Goal: Task Accomplishment & Management: Manage account settings

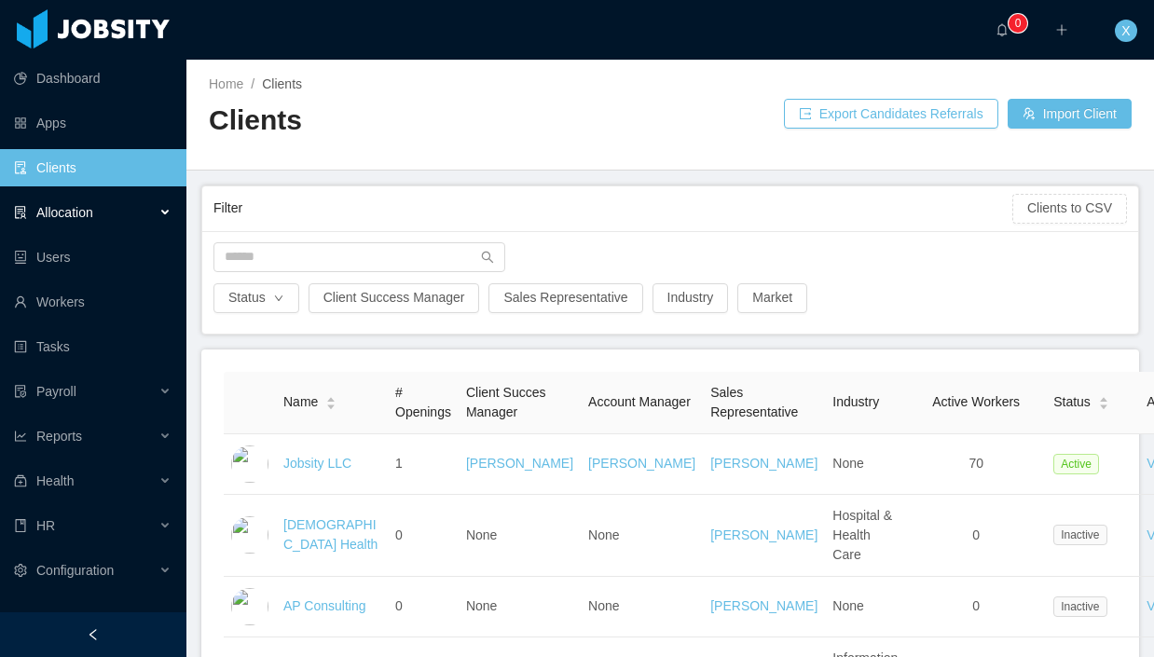
click at [79, 209] on span "Allocation" at bounding box center [64, 212] width 57 height 15
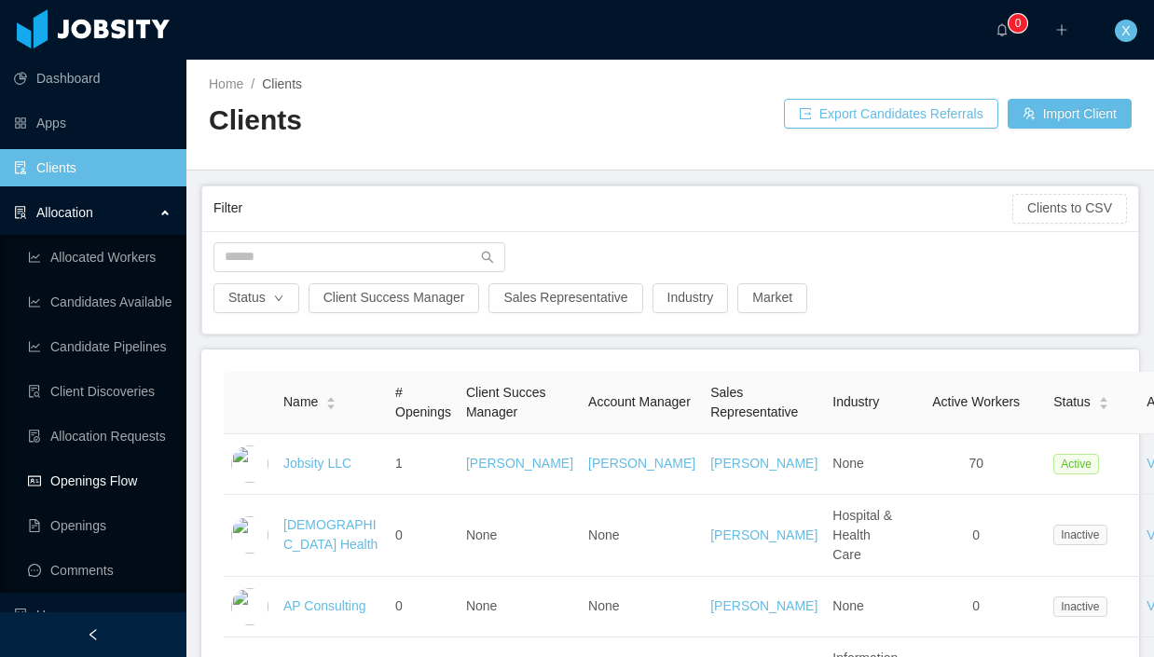
click at [107, 478] on link "Openings Flow" at bounding box center [100, 480] width 144 height 37
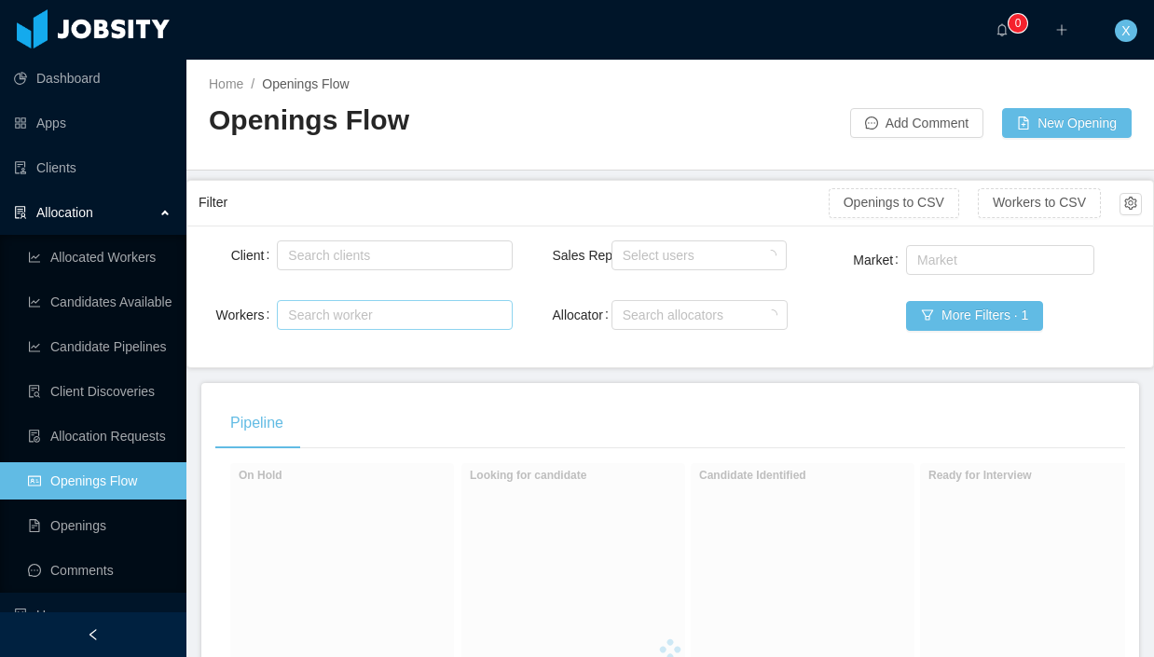
click at [394, 316] on div "Search worker" at bounding box center [386, 315] width 197 height 19
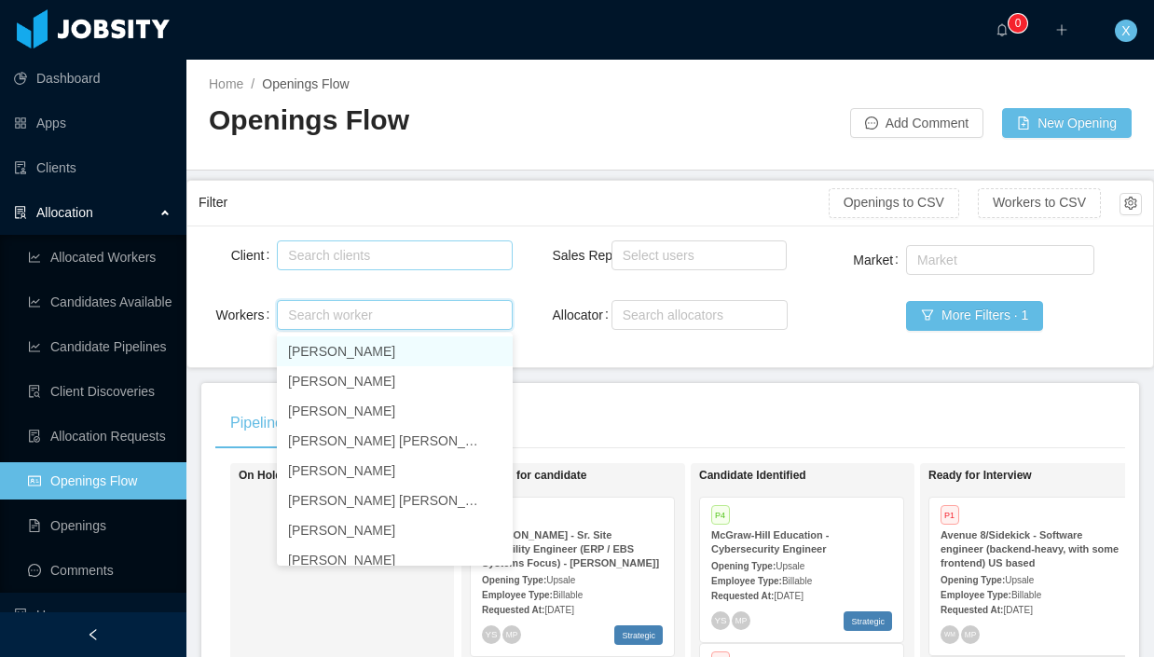
click at [396, 246] on div "Search clients" at bounding box center [390, 255] width 205 height 19
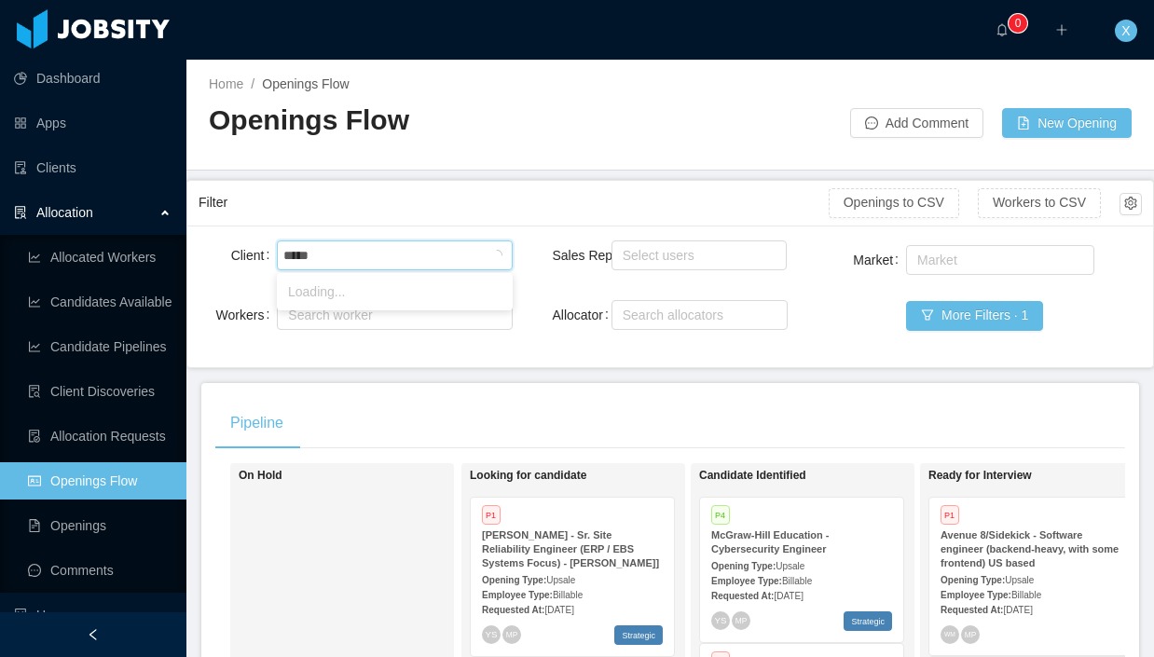
type input "******"
click at [393, 291] on li "McGraw-Hill Education" at bounding box center [395, 292] width 236 height 30
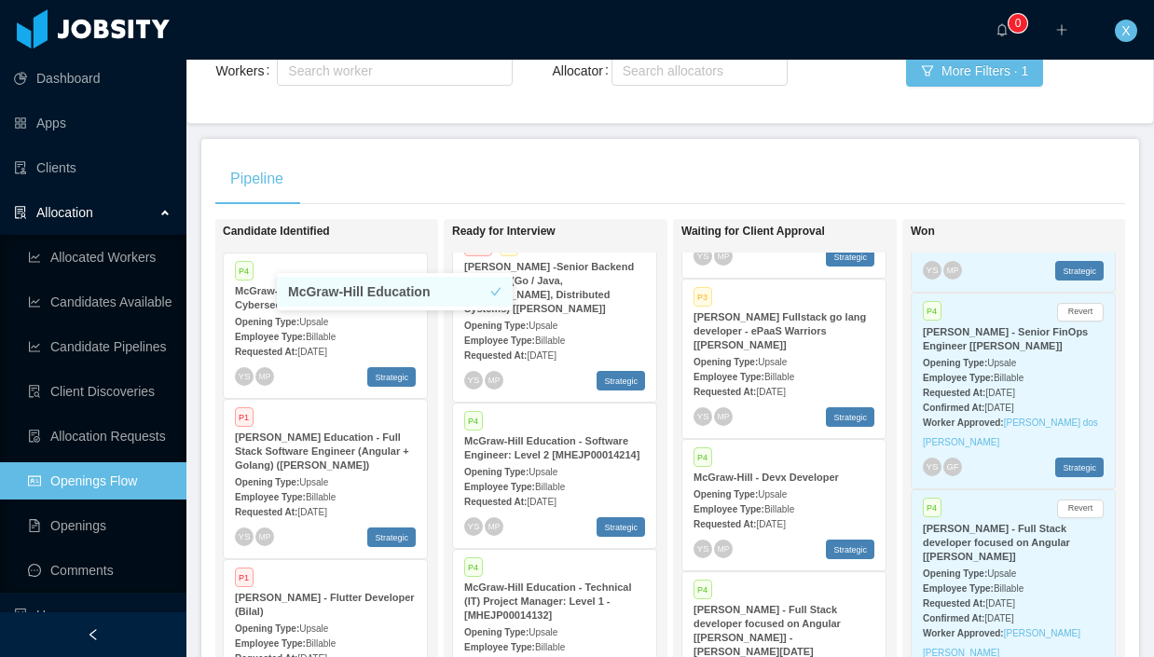
scroll to position [255, 0]
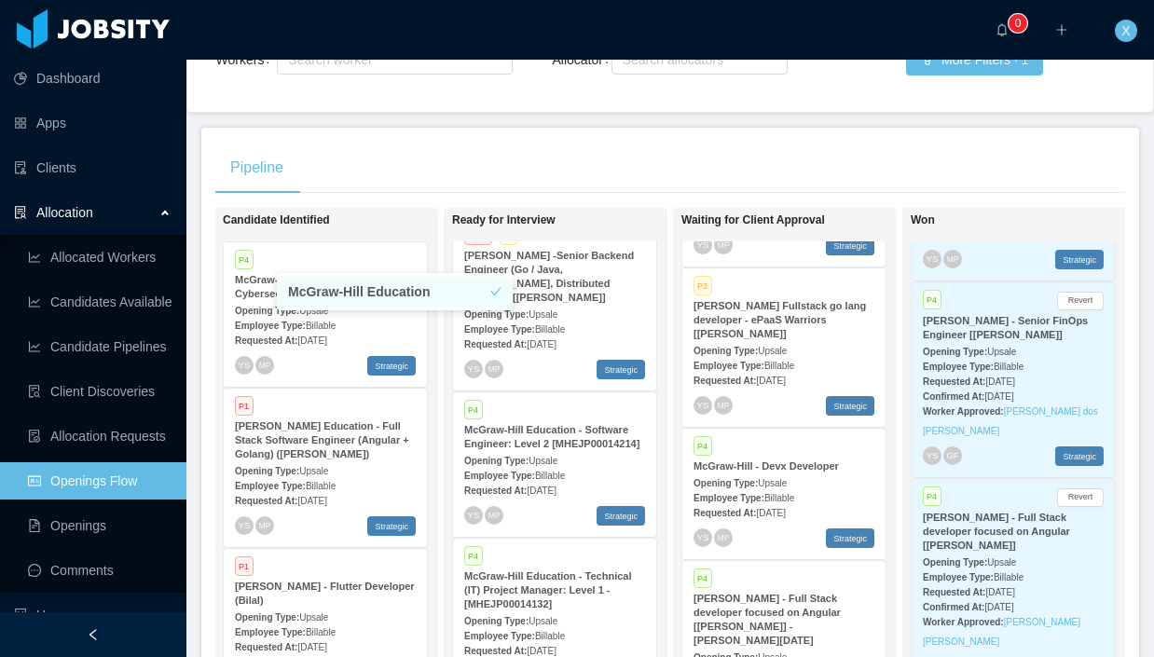
click at [811, 324] on strong "[PERSON_NAME] Fullstack go lang developer - ePaaS Warriors [[PERSON_NAME]]" at bounding box center [780, 319] width 173 height 39
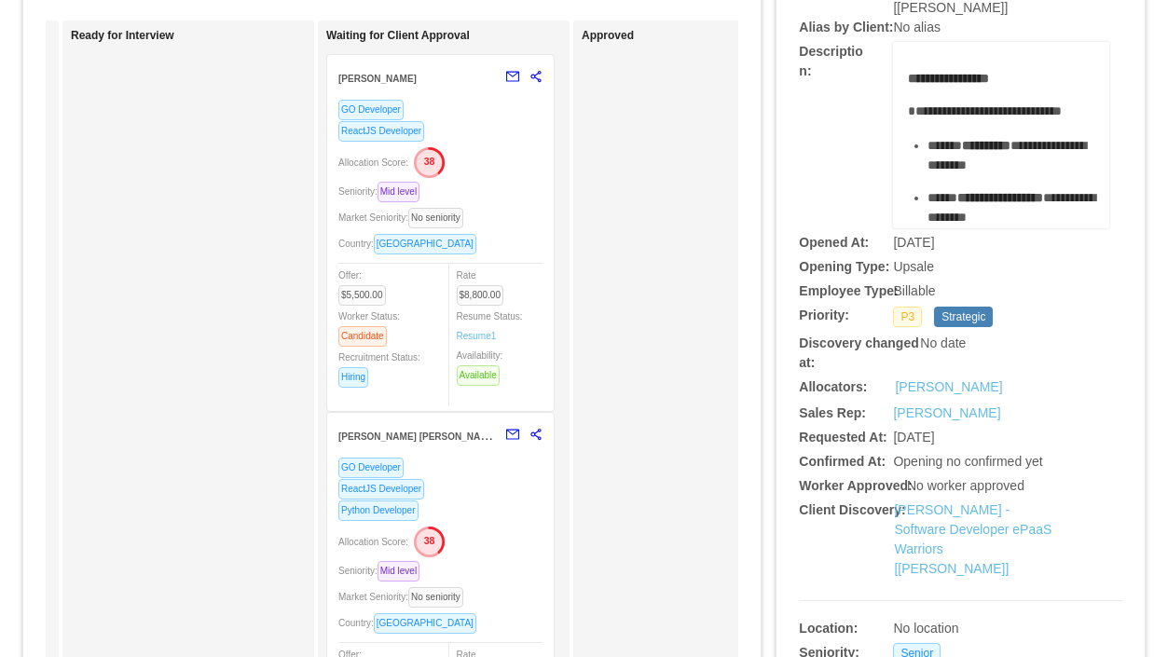
scroll to position [122, 0]
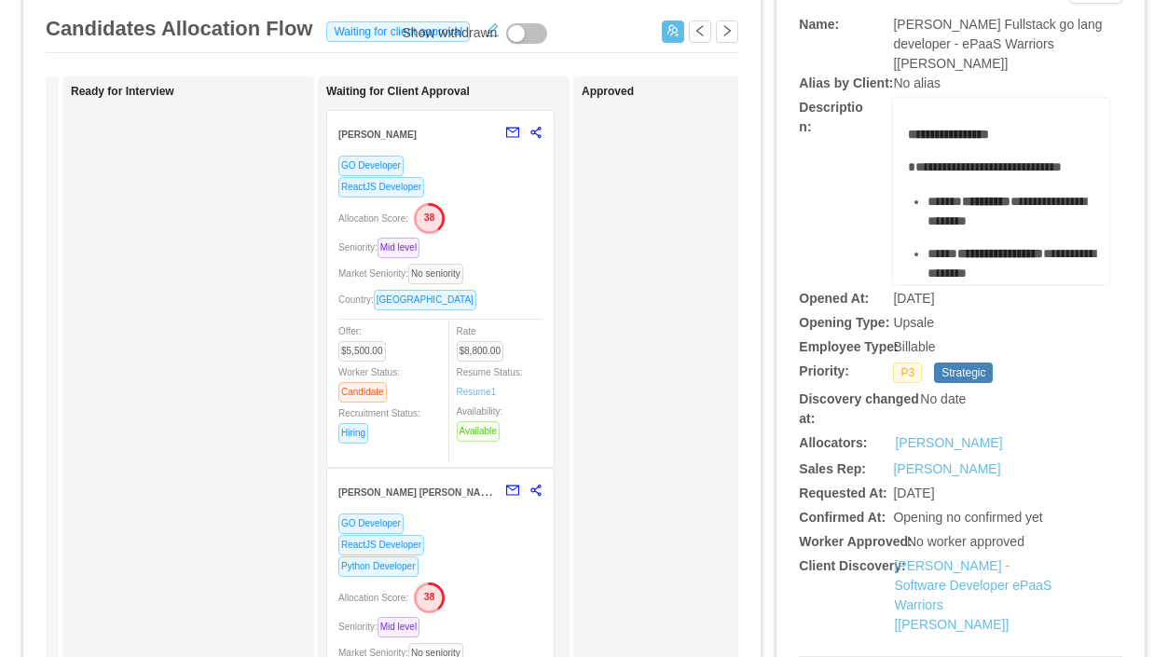
click at [502, 189] on div "ReactJS Developer" at bounding box center [440, 186] width 204 height 21
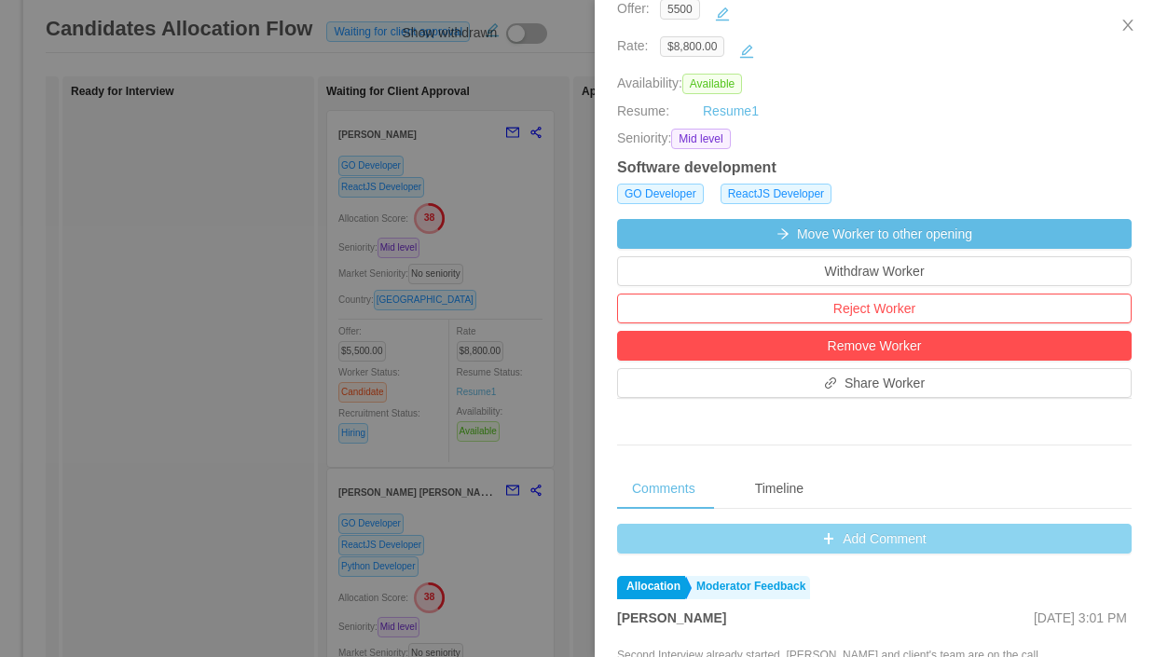
scroll to position [349, 0]
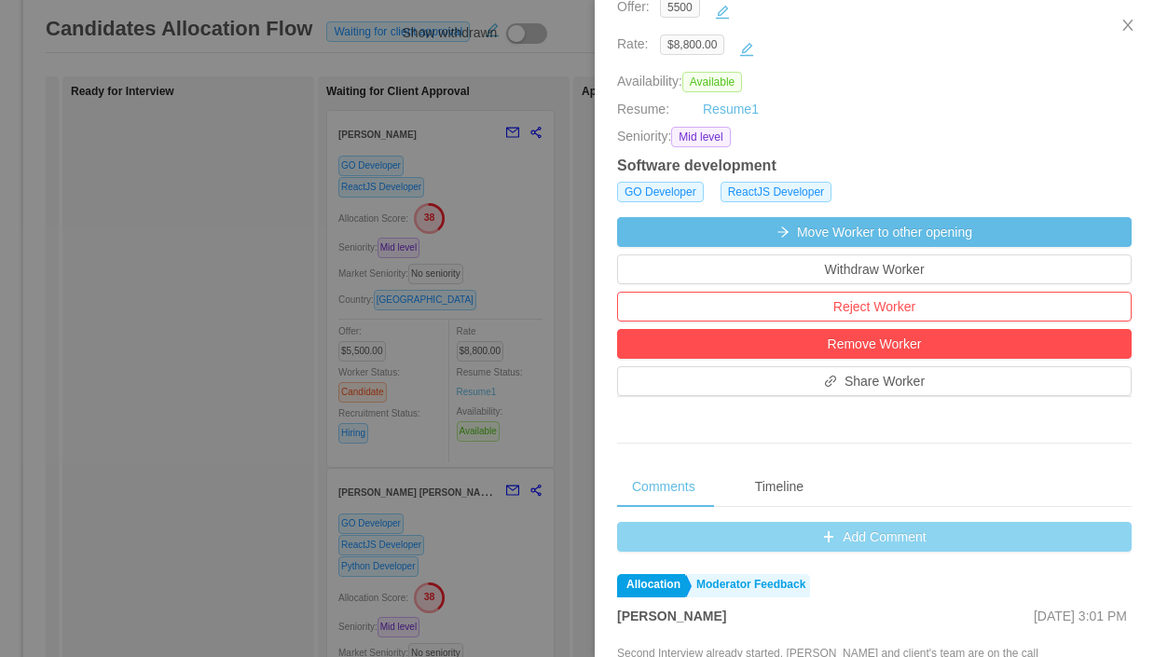
click at [845, 545] on button "Add Comment" at bounding box center [874, 537] width 515 height 30
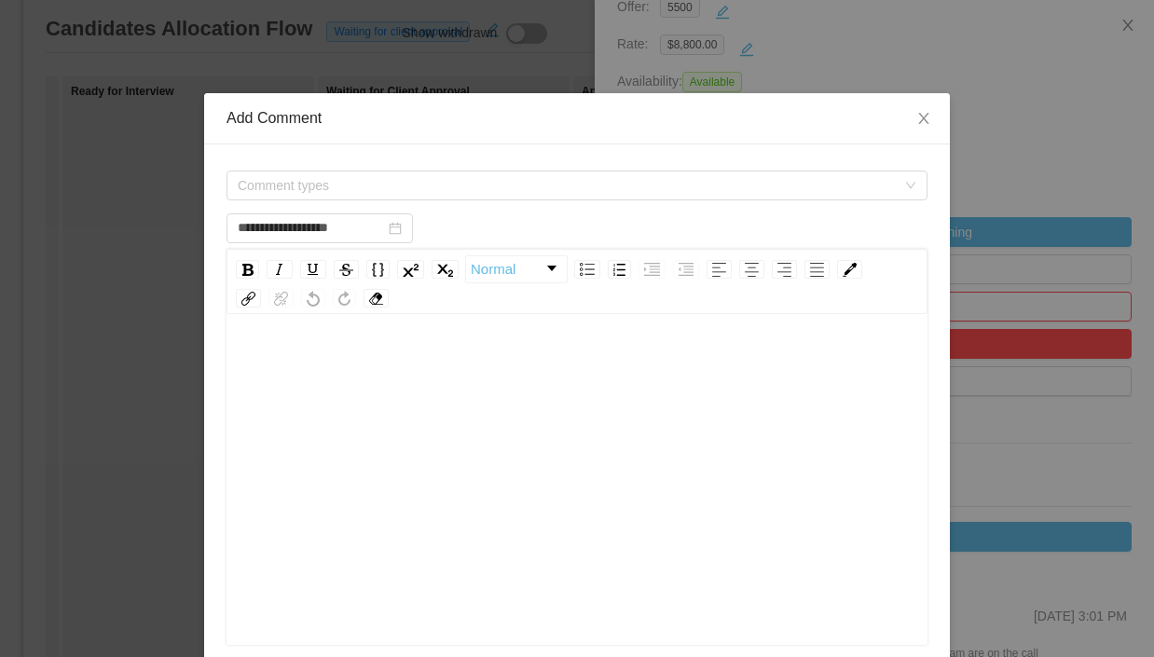
scroll to position [21, 0]
click at [421, 179] on span "Comment types" at bounding box center [567, 185] width 658 height 19
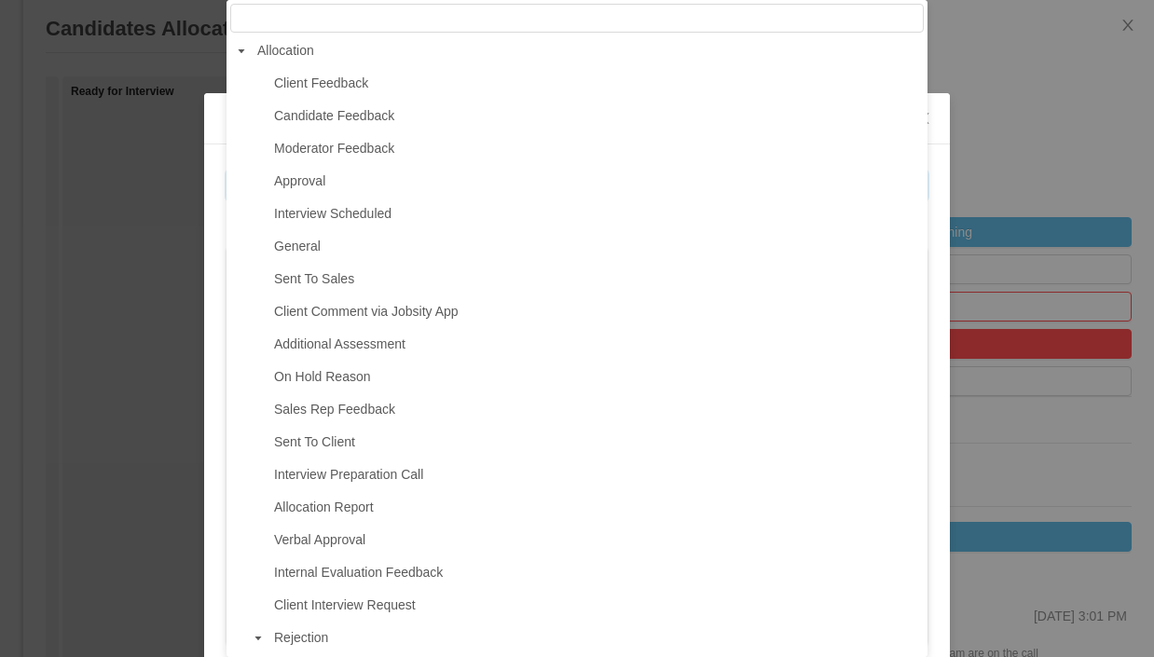
scroll to position [8, 0]
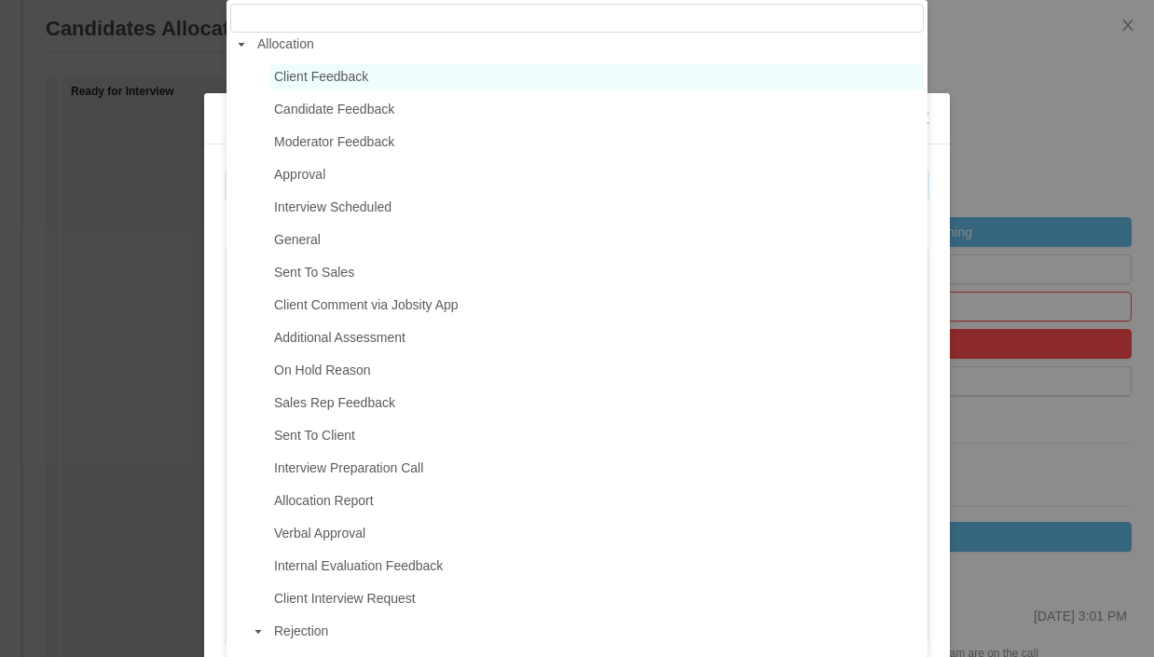
click at [381, 81] on span "Client Feedback" at bounding box center [596, 76] width 655 height 25
type input "**********"
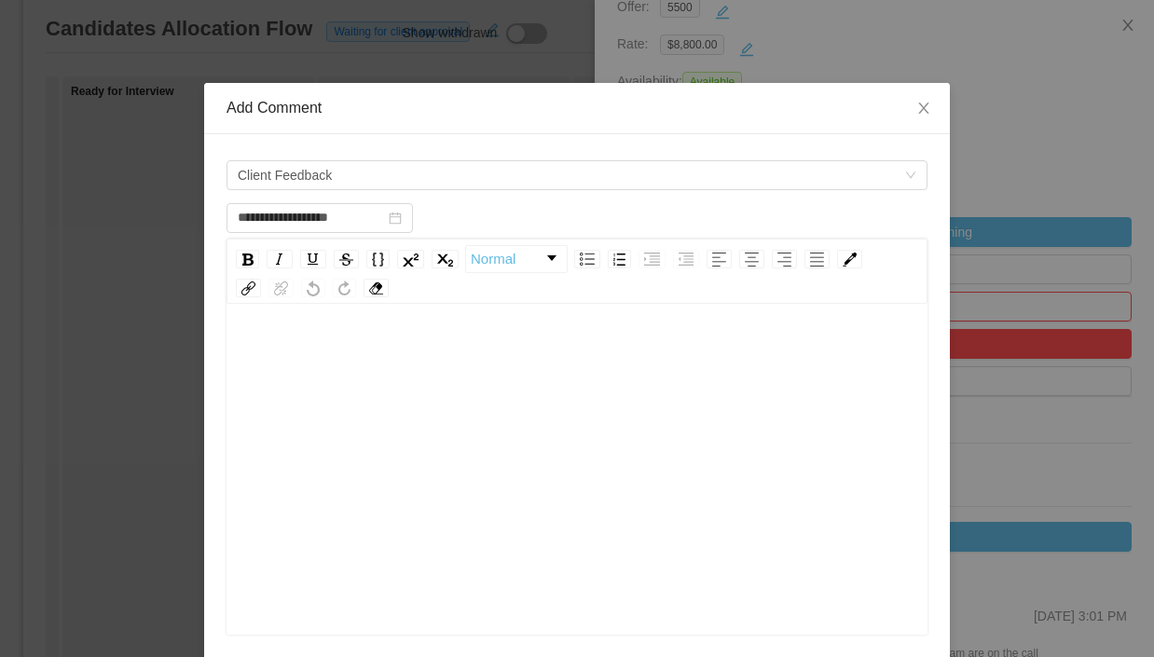
scroll to position [28, 0]
click at [363, 330] on div "rdw-editor" at bounding box center [578, 326] width 672 height 37
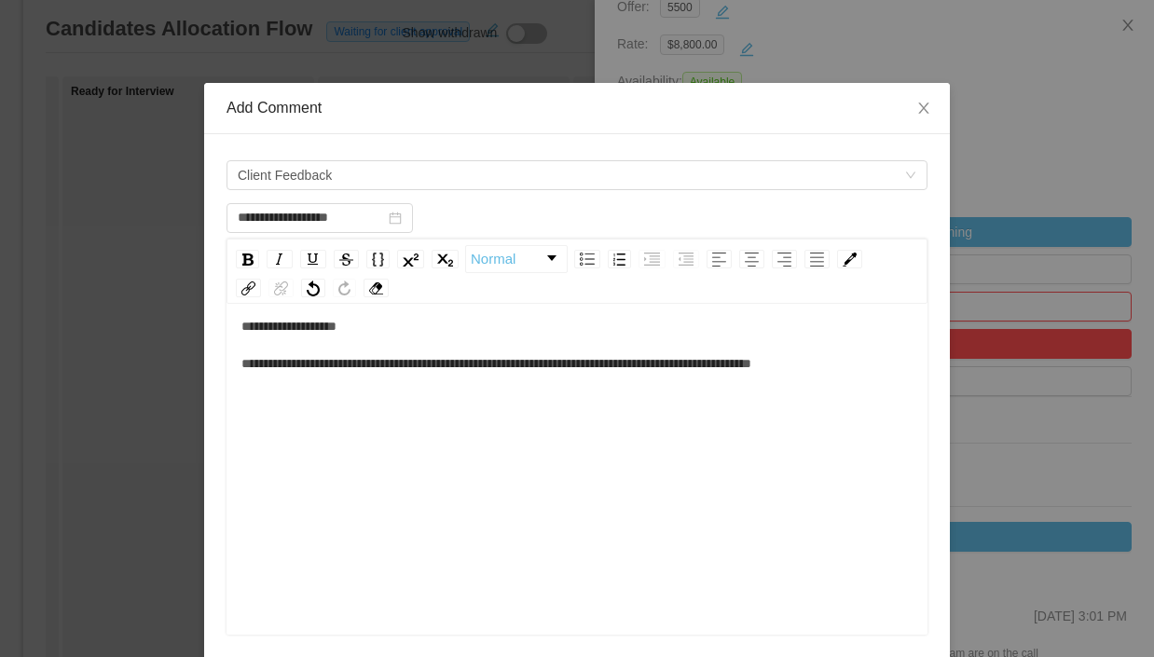
type input "**********"
click at [1025, 153] on div "**********" at bounding box center [577, 328] width 1154 height 657
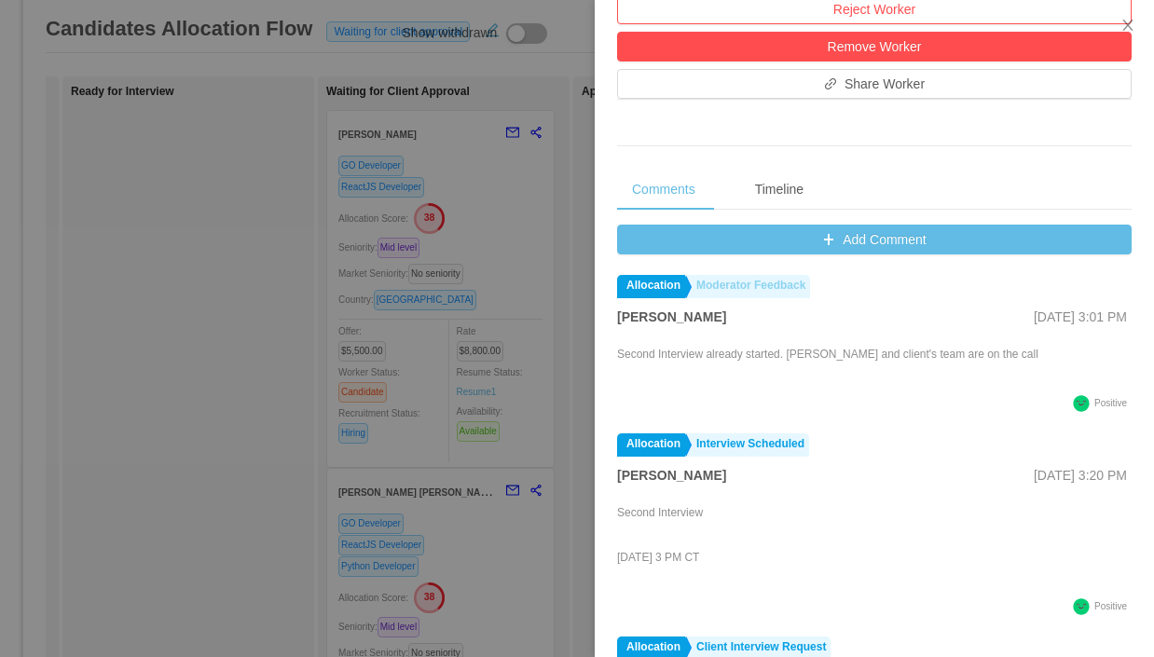
scroll to position [0, 4]
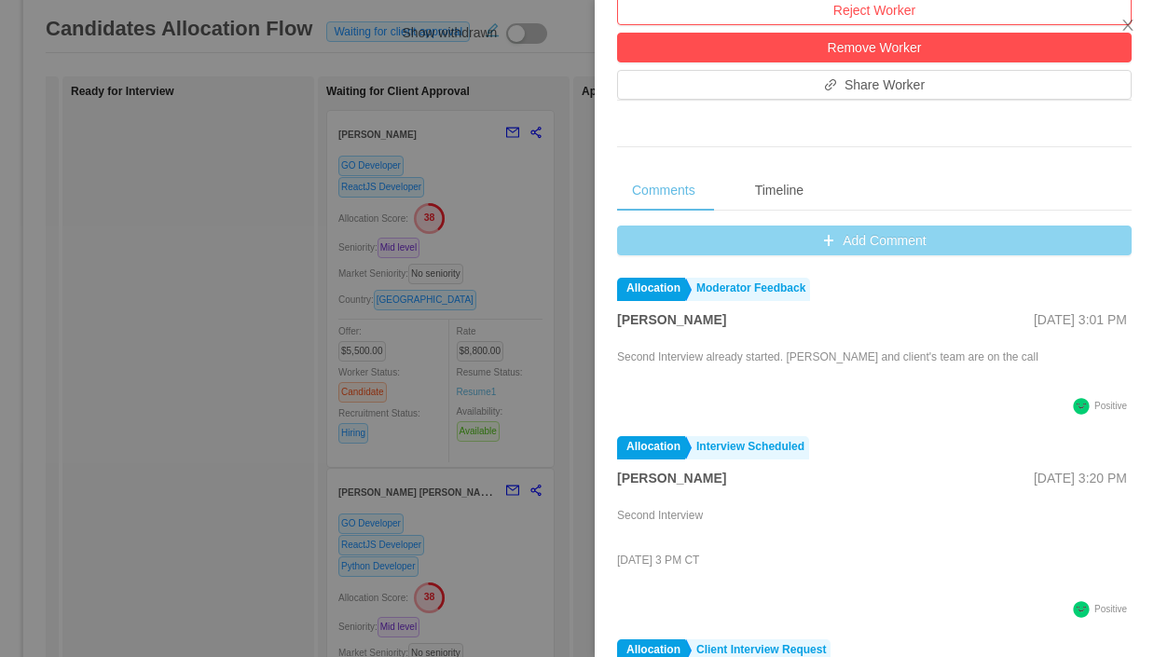
click at [718, 244] on button "Add Comment" at bounding box center [874, 241] width 515 height 30
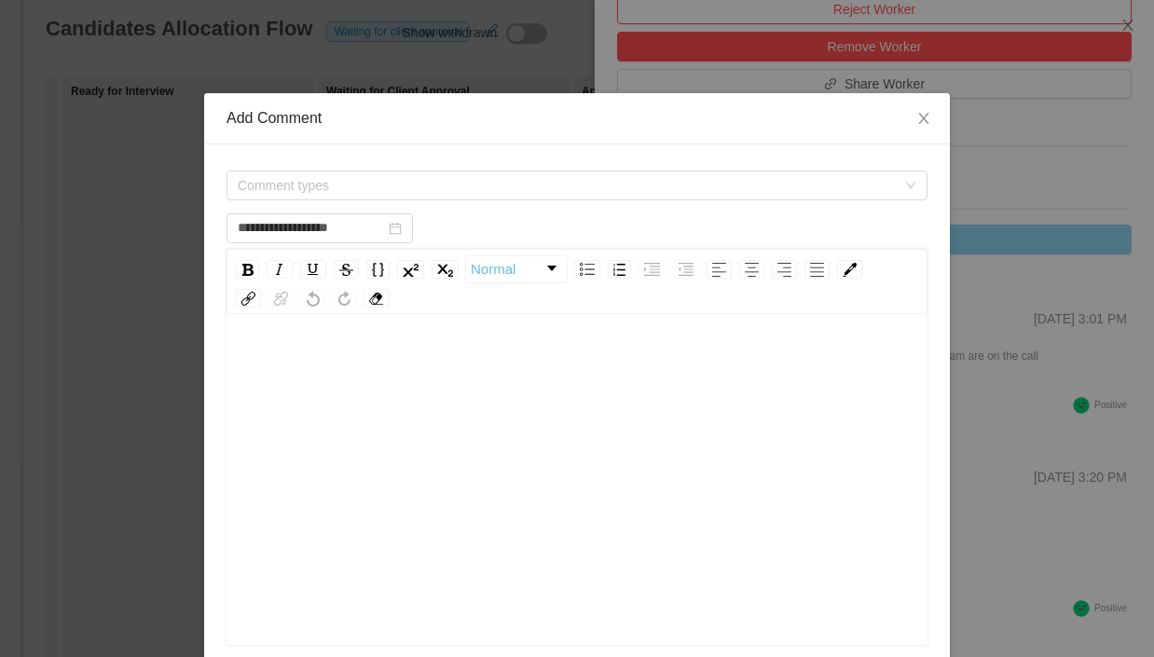
scroll to position [5, 0]
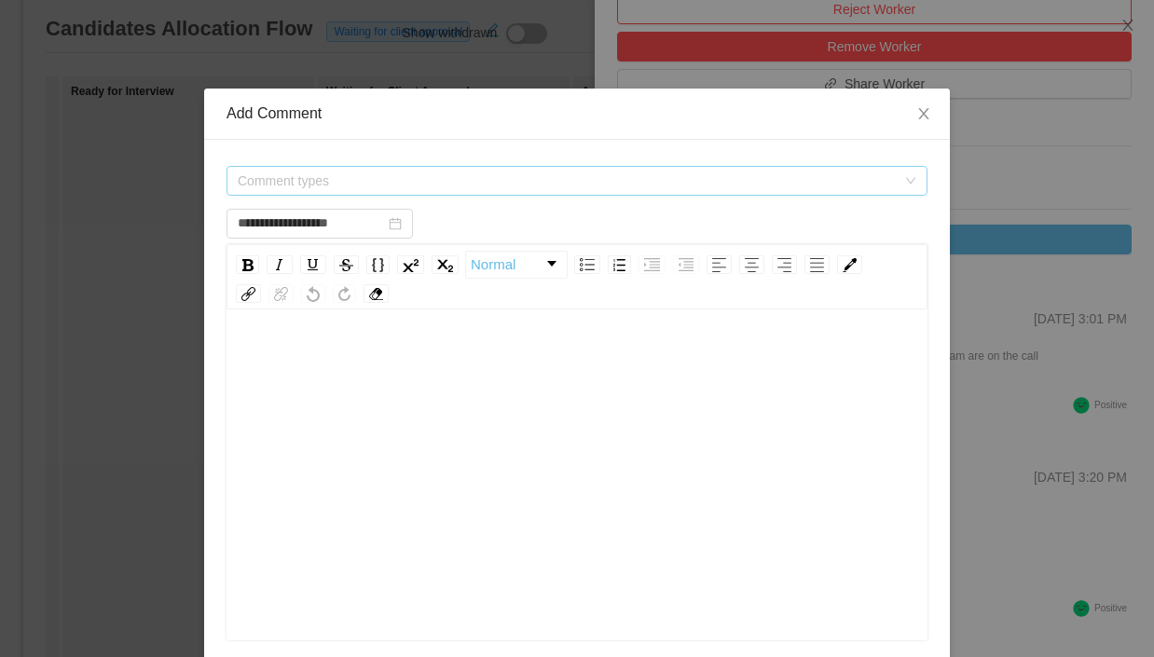
click at [361, 182] on span "Comment types" at bounding box center [567, 181] width 658 height 19
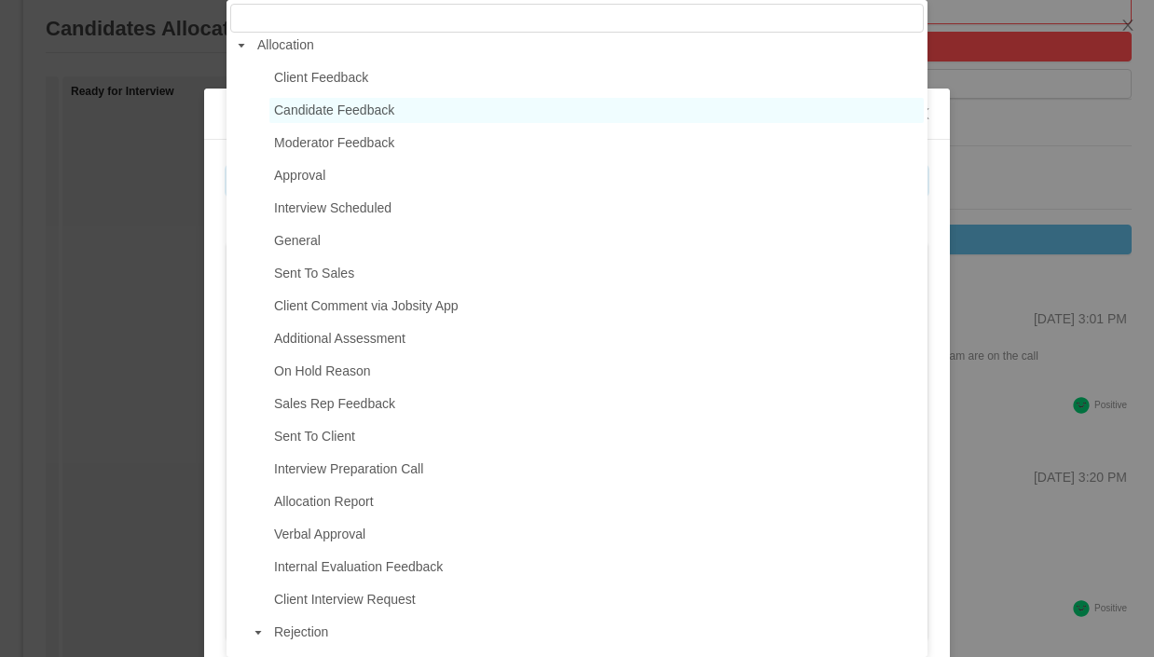
scroll to position [21, 0]
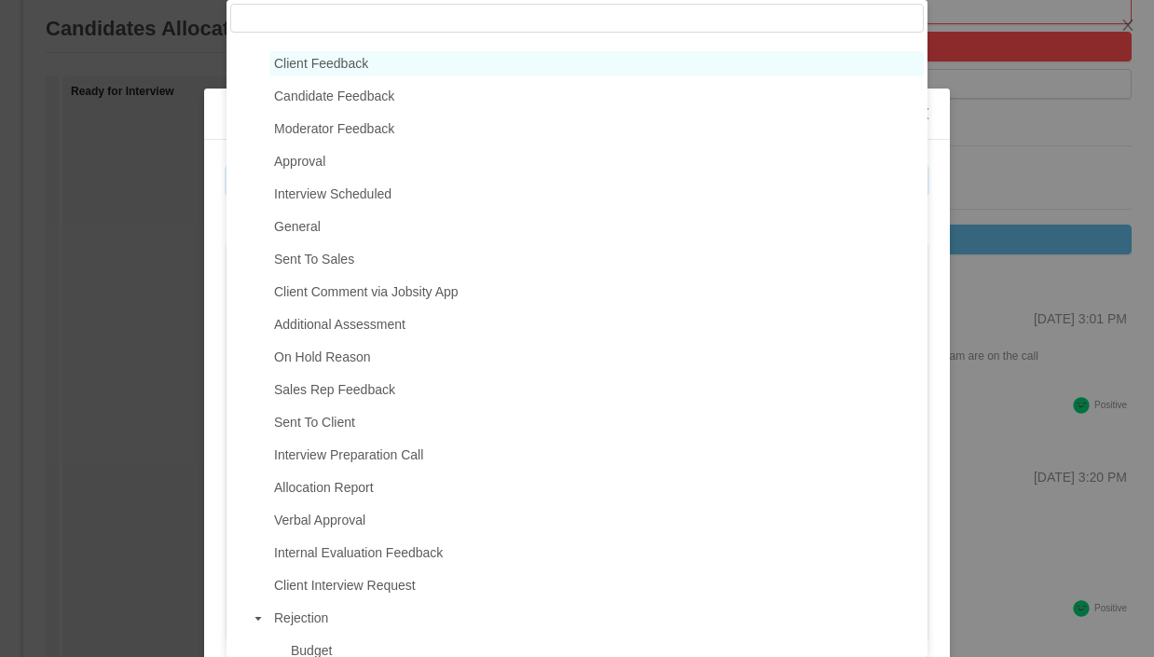
click at [352, 67] on span "Client Feedback" at bounding box center [321, 63] width 94 height 15
type input "**********"
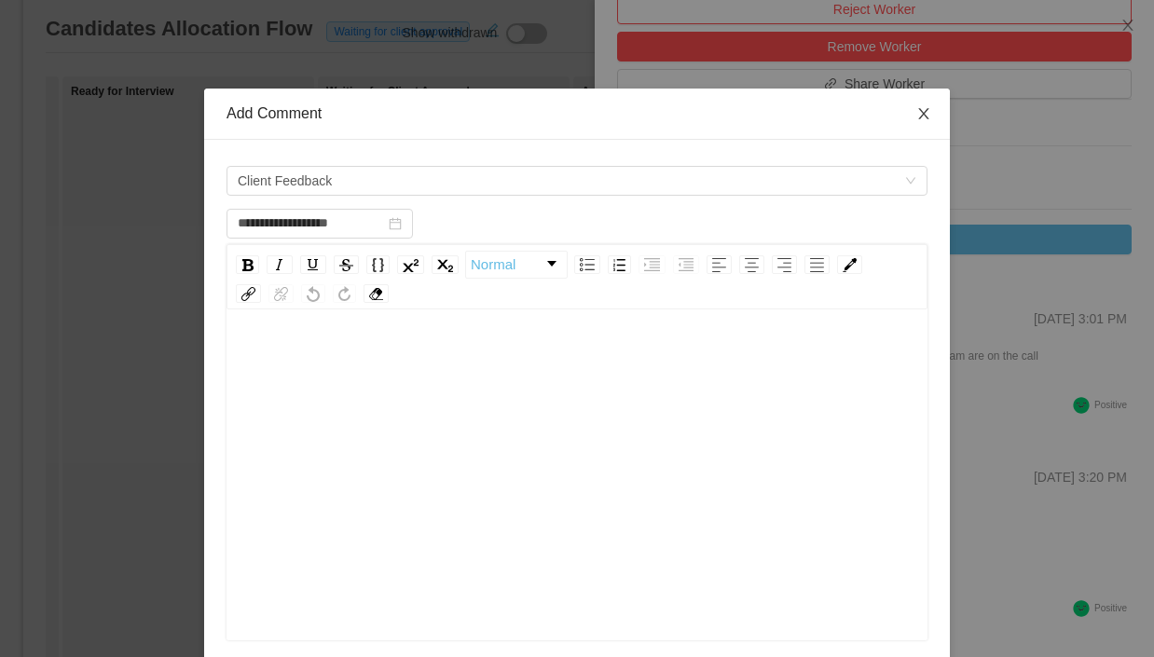
click at [925, 109] on icon "icon: close" at bounding box center [924, 113] width 15 height 15
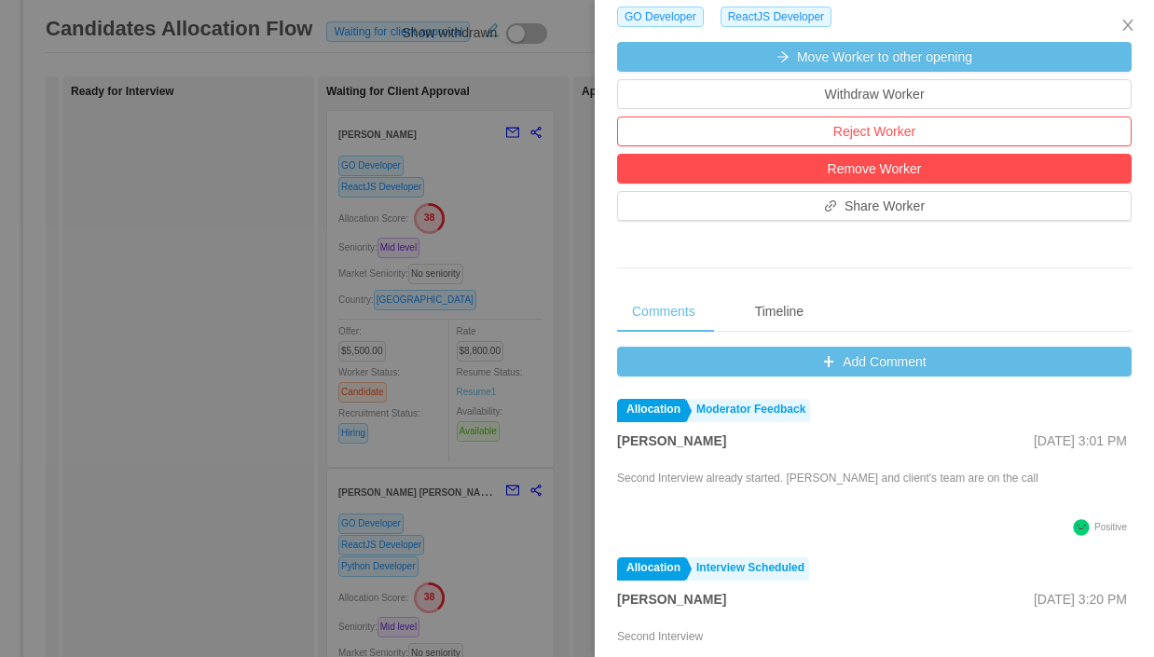
scroll to position [528, 0]
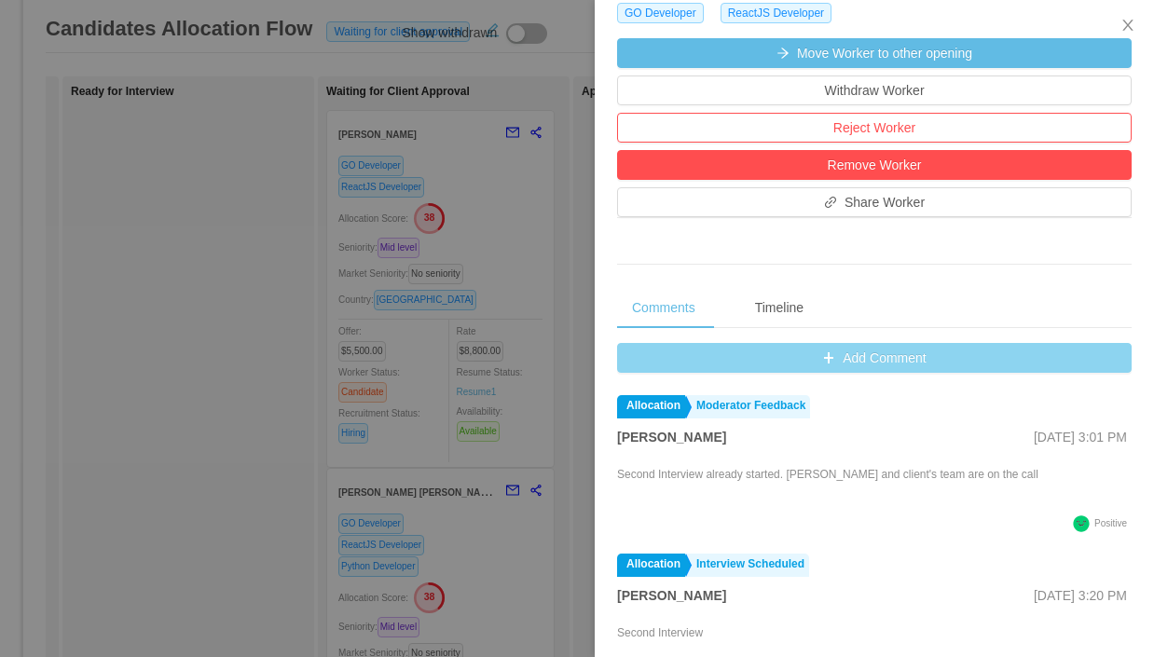
click at [849, 363] on button "Add Comment" at bounding box center [874, 358] width 515 height 30
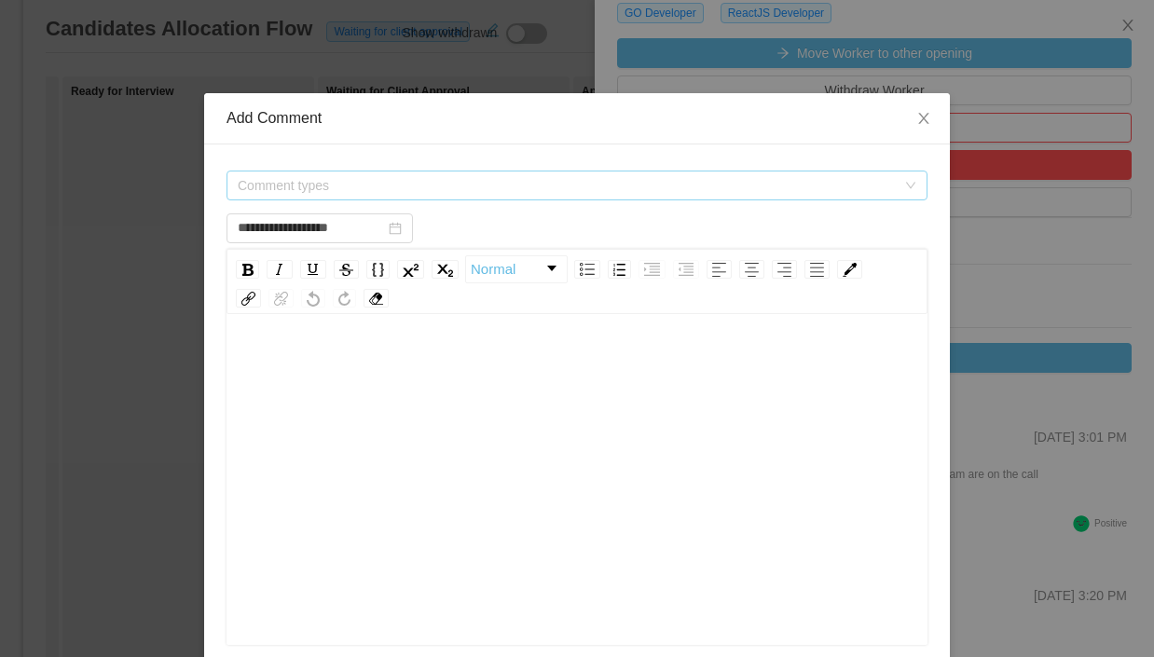
click at [373, 192] on span "Comment types" at bounding box center [567, 185] width 658 height 19
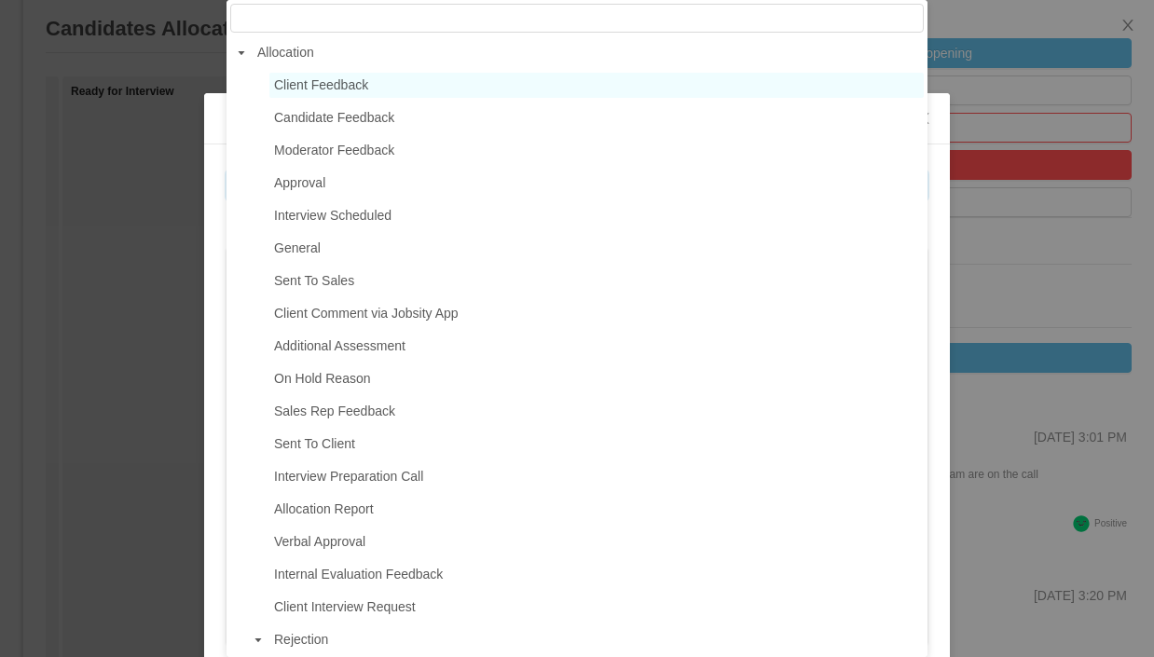
click at [373, 90] on span "Client Feedback" at bounding box center [596, 85] width 655 height 25
type input "**********"
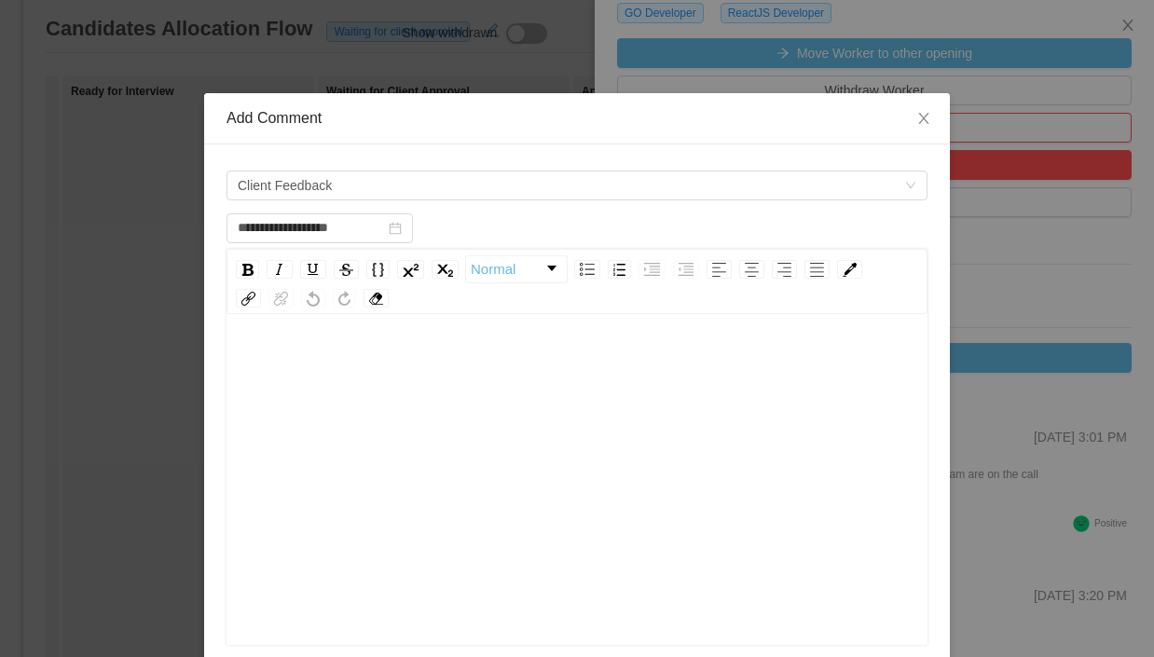
click at [407, 356] on div "rdw-editor" at bounding box center [578, 364] width 672 height 37
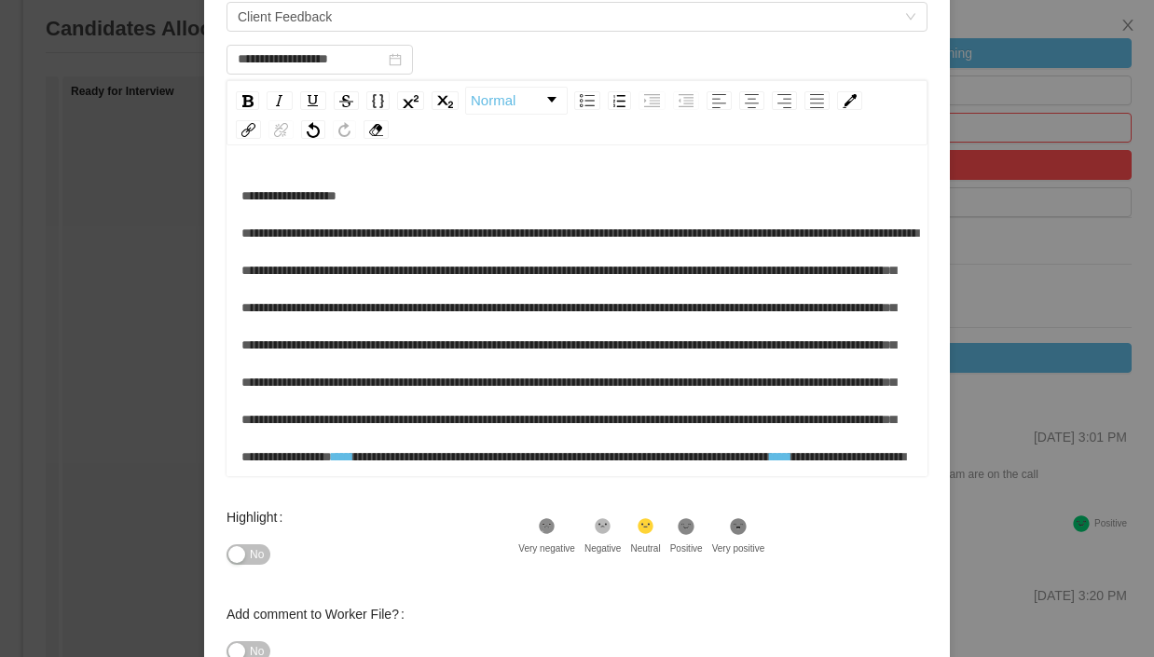
scroll to position [67, 0]
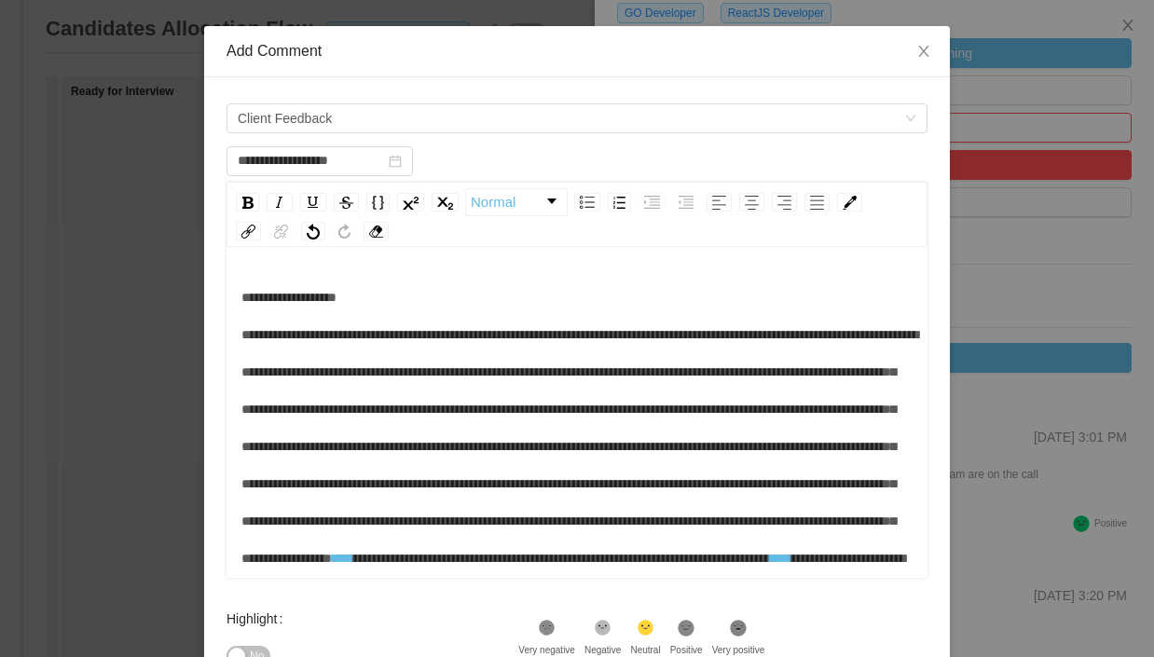
click at [436, 295] on div "**********" at bounding box center [578, 465] width 672 height 373
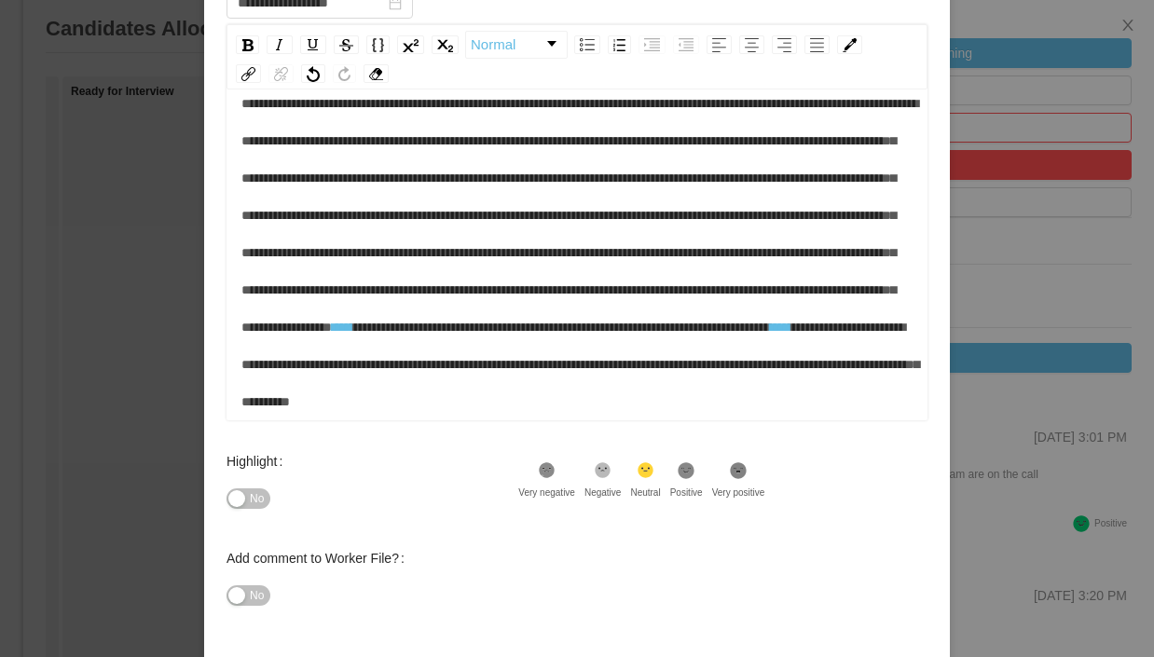
scroll to position [227, 0]
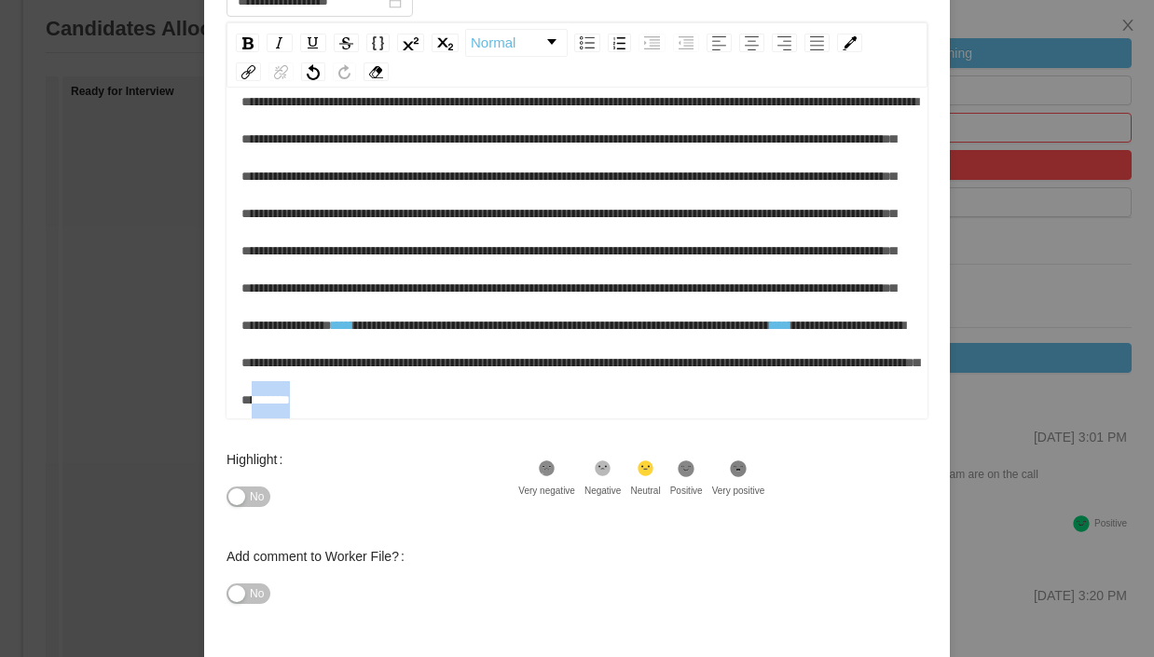
drag, startPoint x: 467, startPoint y: 401, endPoint x: 522, endPoint y: 403, distance: 55.0
click at [522, 403] on div "**********" at bounding box center [578, 213] width 672 height 410
drag, startPoint x: 843, startPoint y: 281, endPoint x: 868, endPoint y: 296, distance: 29.3
click at [868, 284] on div "**********" at bounding box center [578, 213] width 672 height 410
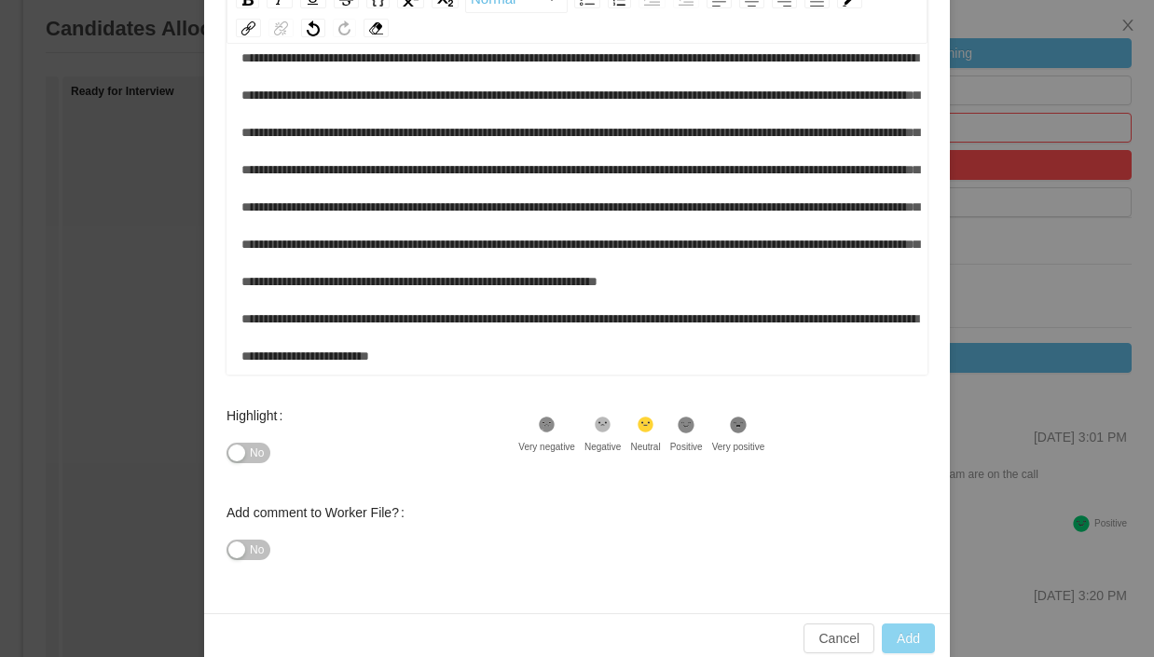
scroll to position [269, 0]
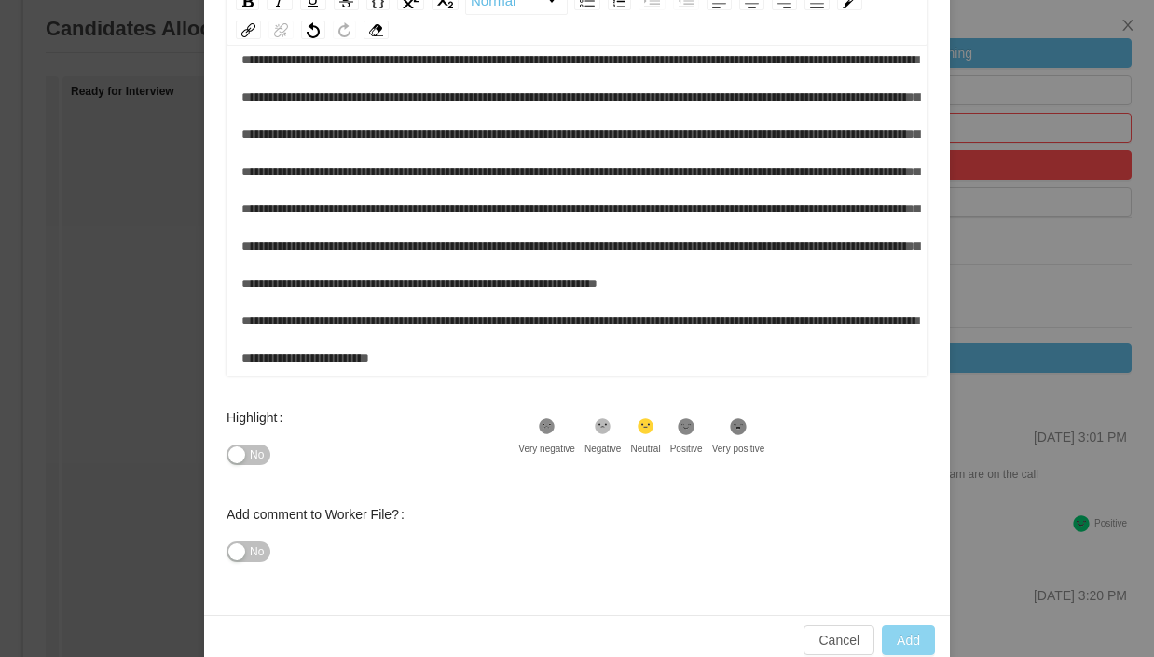
click at [908, 640] on button "Add" at bounding box center [908, 641] width 53 height 30
type input "**********"
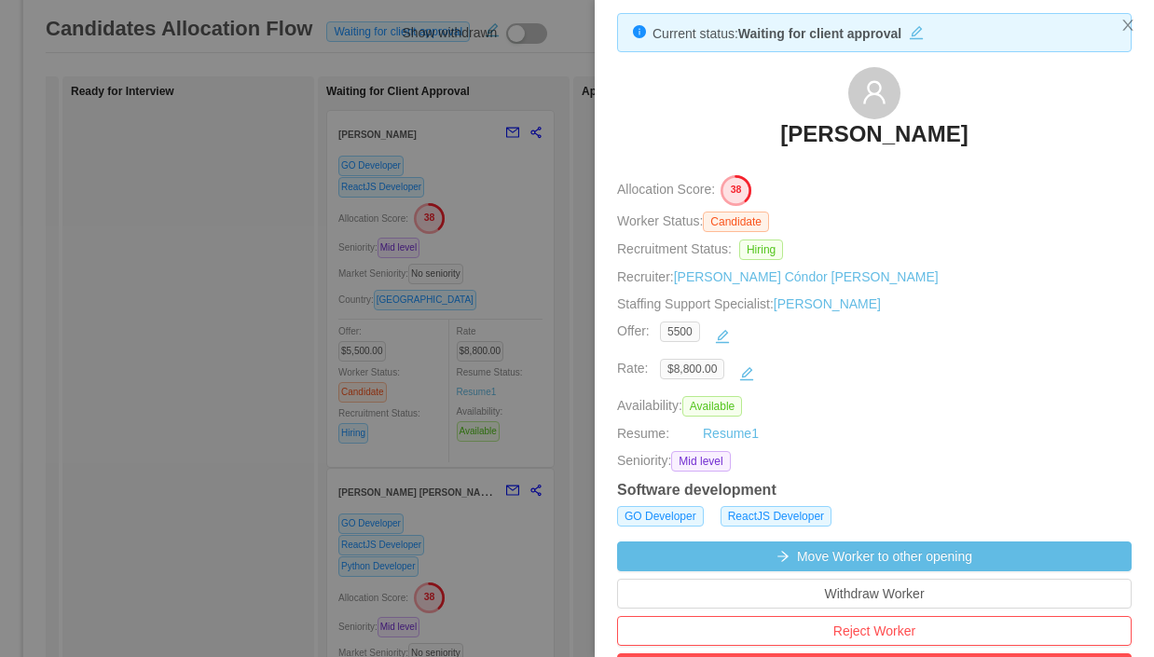
scroll to position [0, 0]
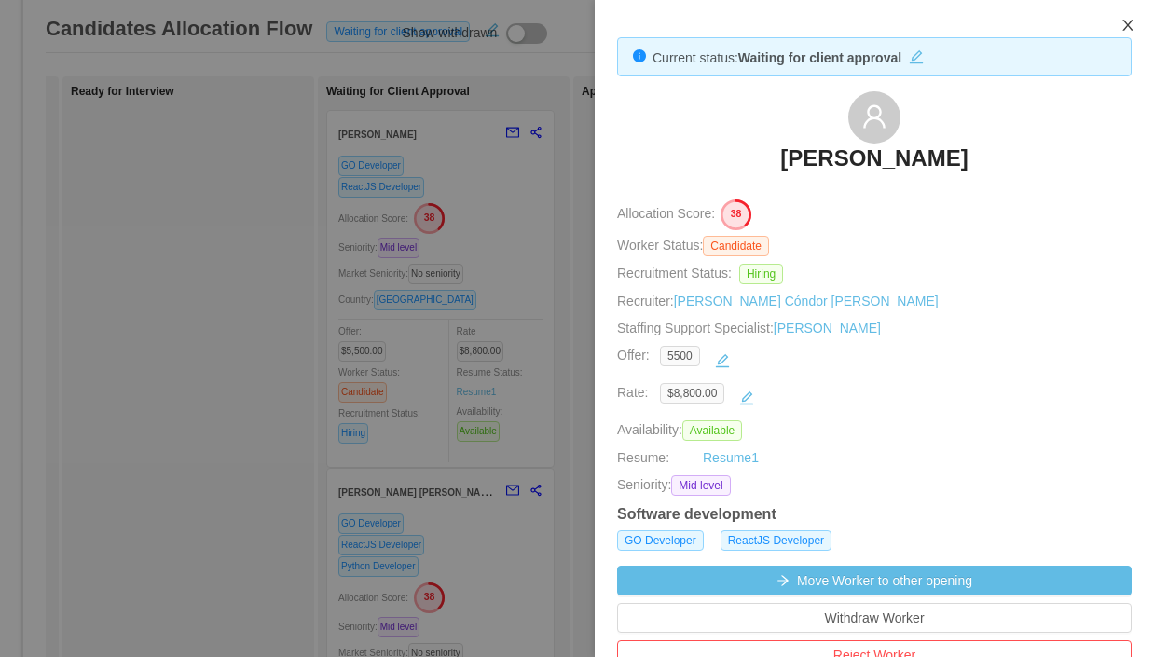
click at [1126, 25] on icon "icon: close" at bounding box center [1128, 25] width 15 height 15
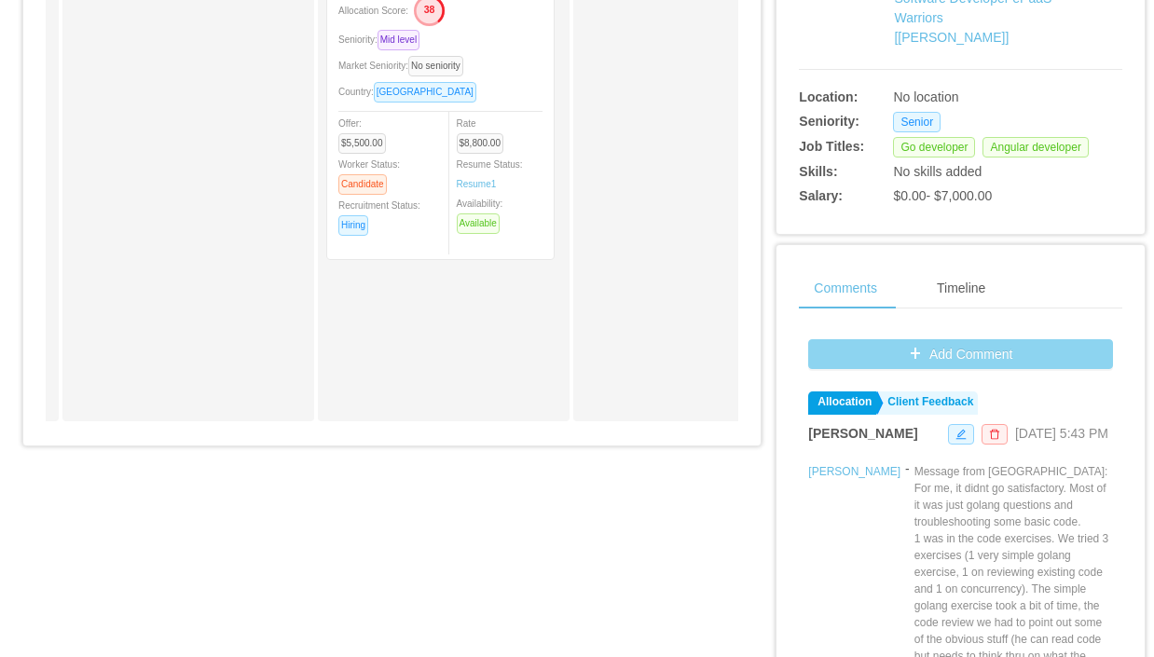
scroll to position [62, 0]
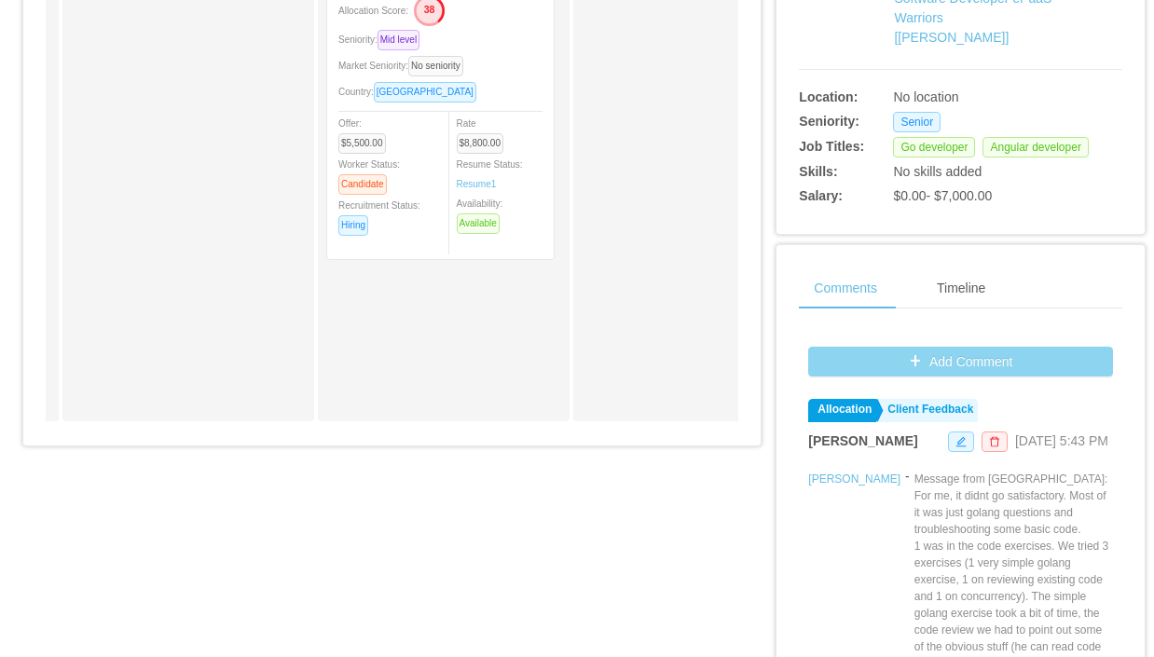
click at [936, 352] on button "Add Comment" at bounding box center [960, 362] width 305 height 30
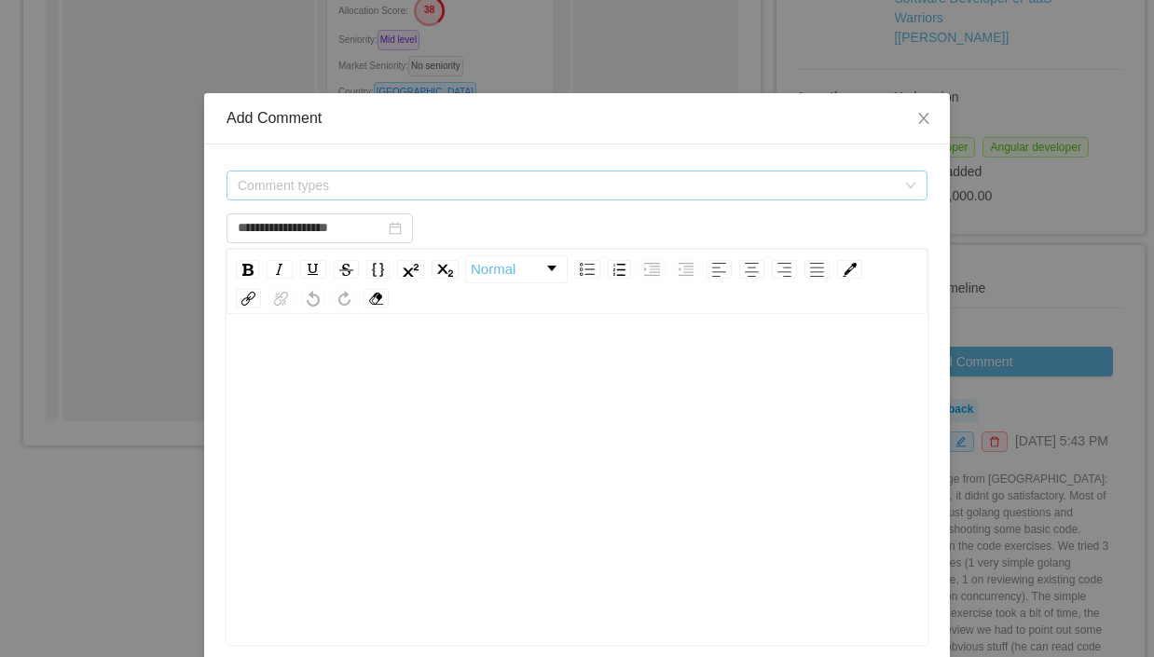
click at [549, 181] on span "Comment types" at bounding box center [567, 185] width 658 height 19
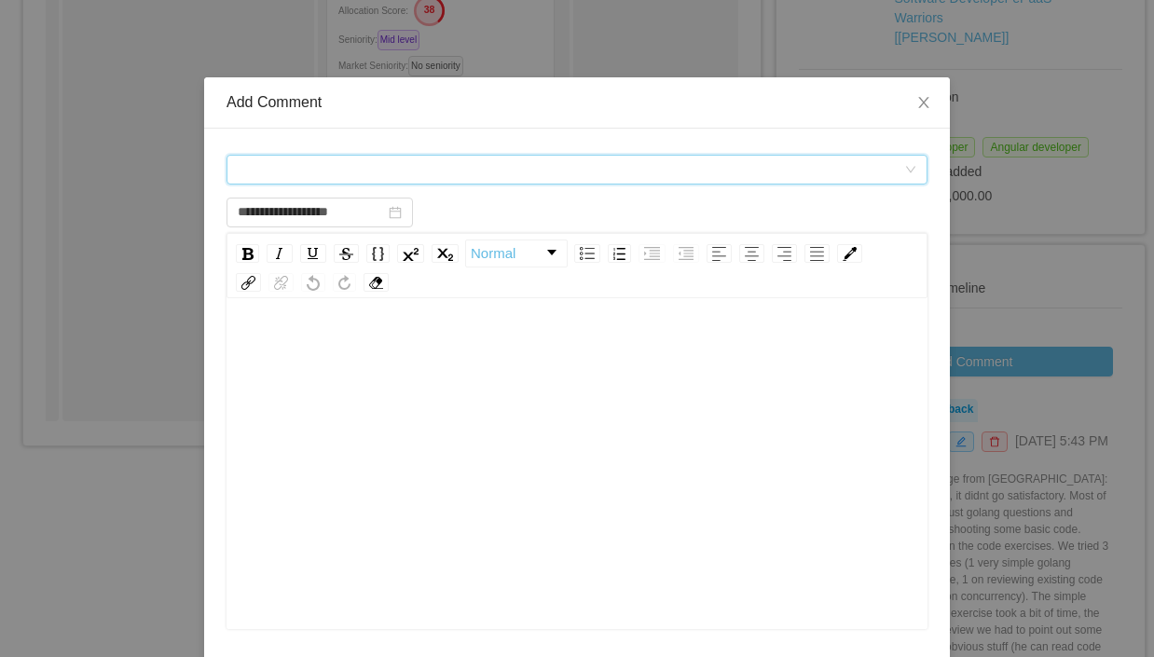
click at [482, 178] on div "Comment types" at bounding box center [571, 170] width 667 height 28
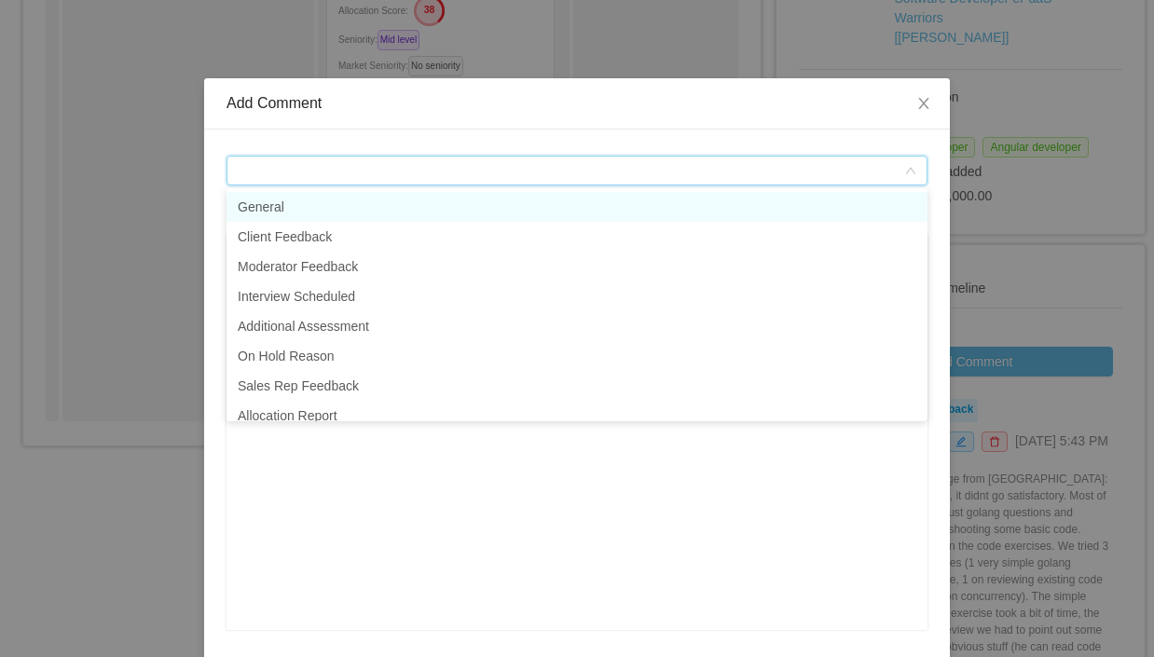
scroll to position [16, 0]
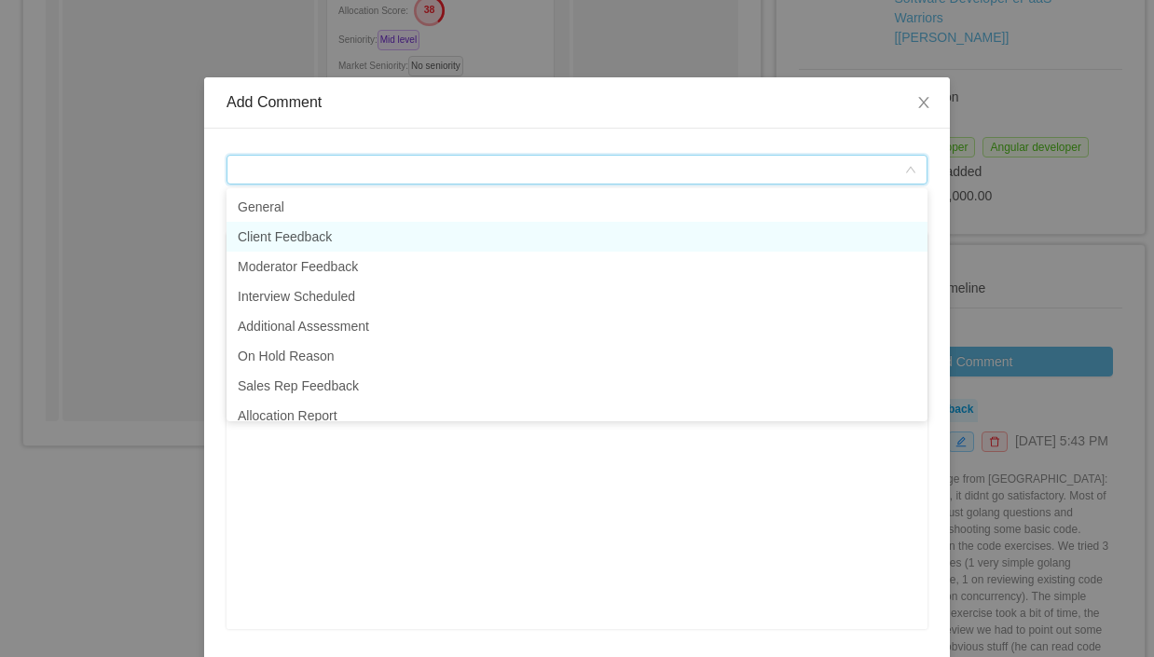
click at [343, 236] on li "Client Feedback" at bounding box center [577, 237] width 701 height 30
type input "**********"
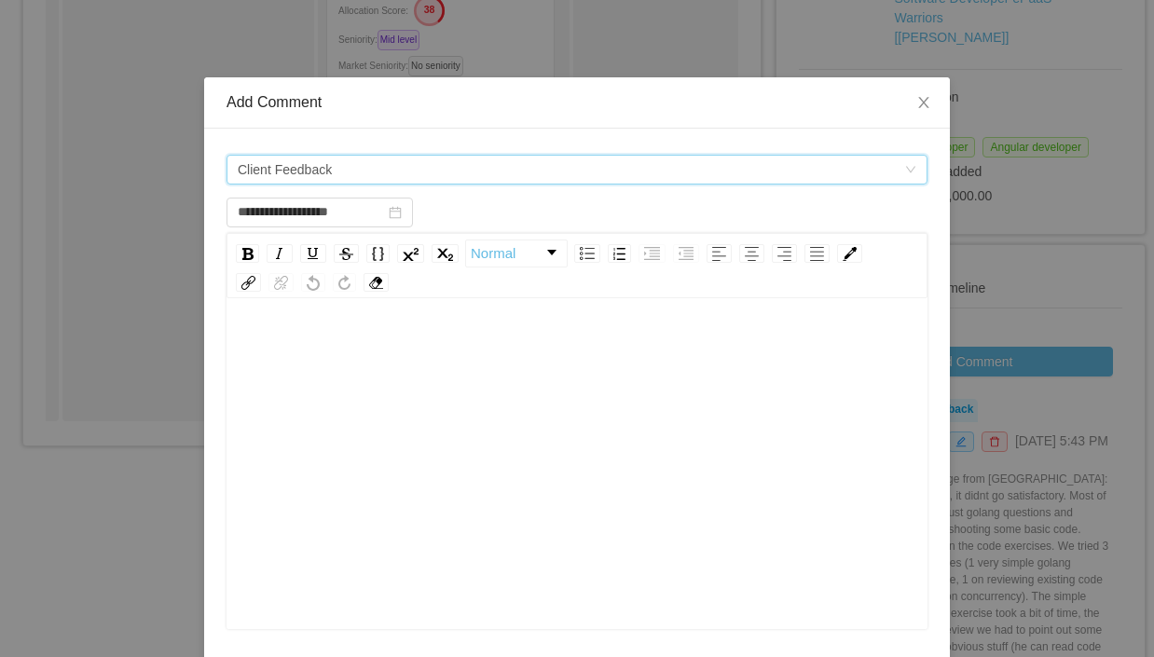
scroll to position [21, 0]
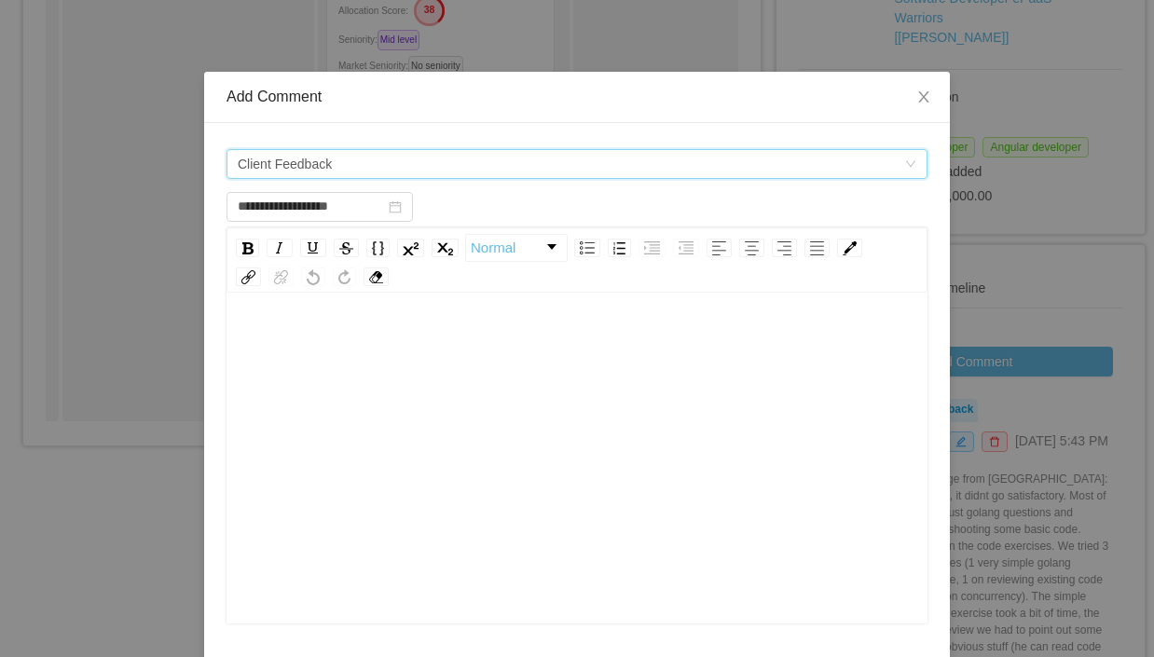
click at [284, 327] on div "rdw-editor" at bounding box center [578, 342] width 672 height 37
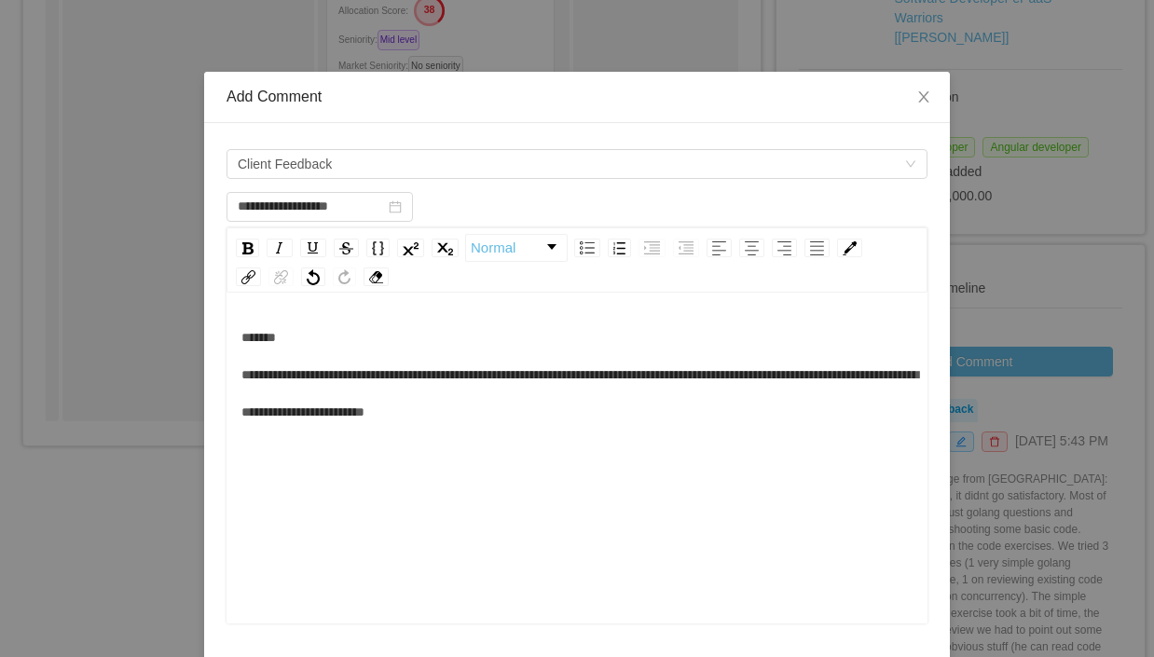
scroll to position [41, 0]
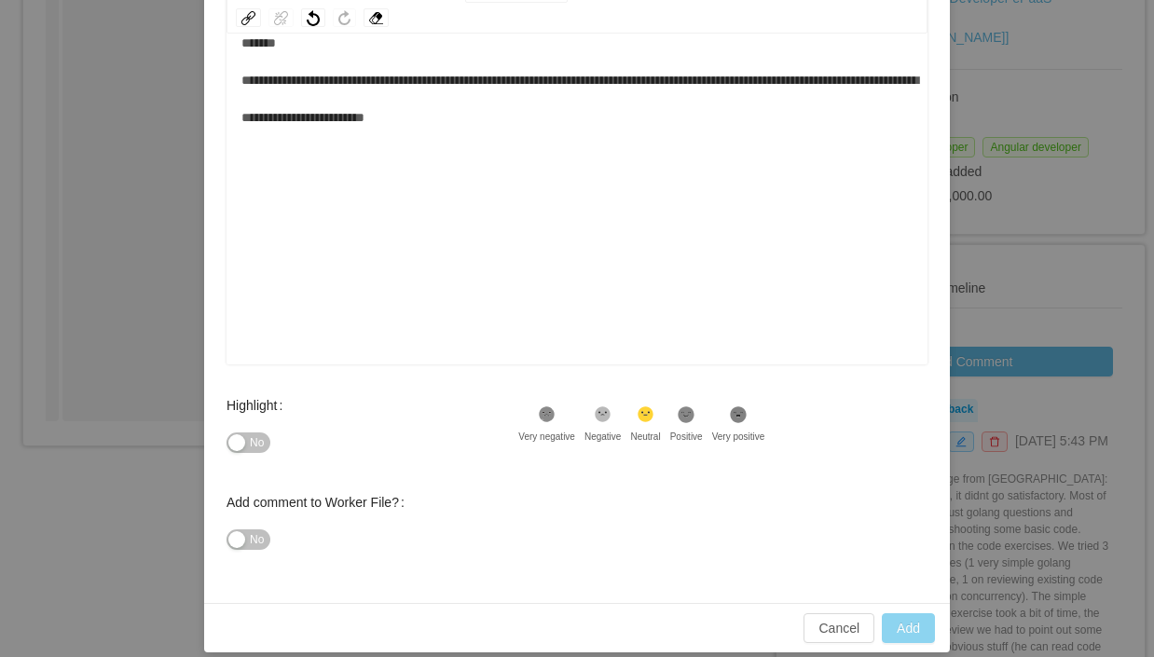
type input "**********"
click at [906, 625] on button "Add" at bounding box center [908, 629] width 53 height 30
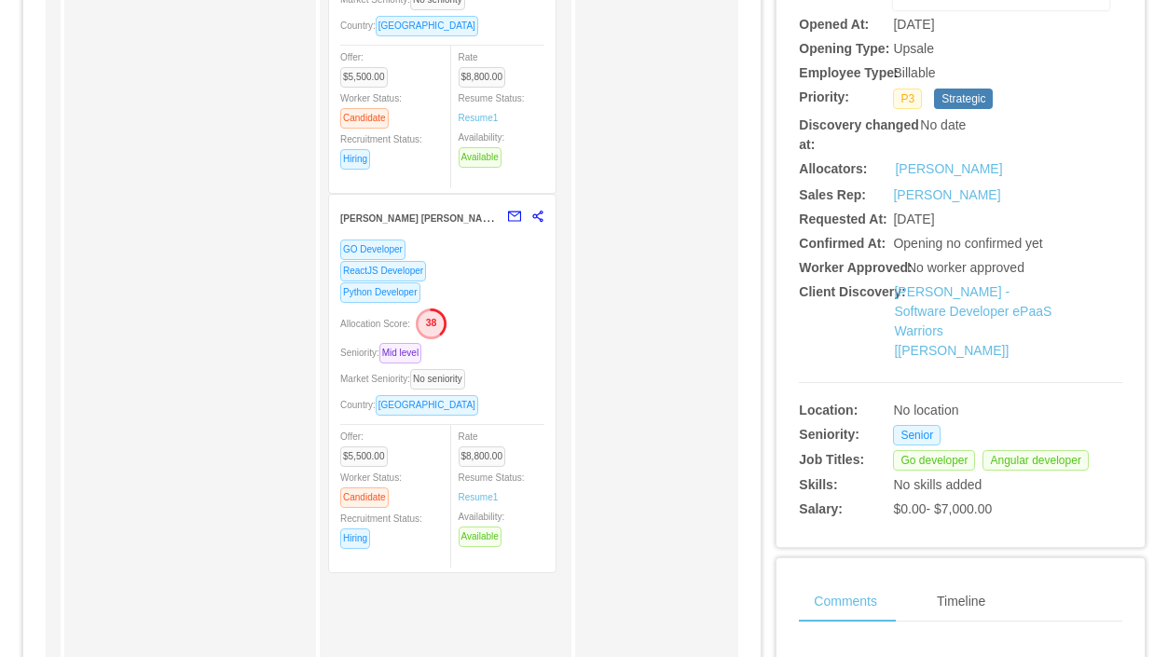
scroll to position [0, 0]
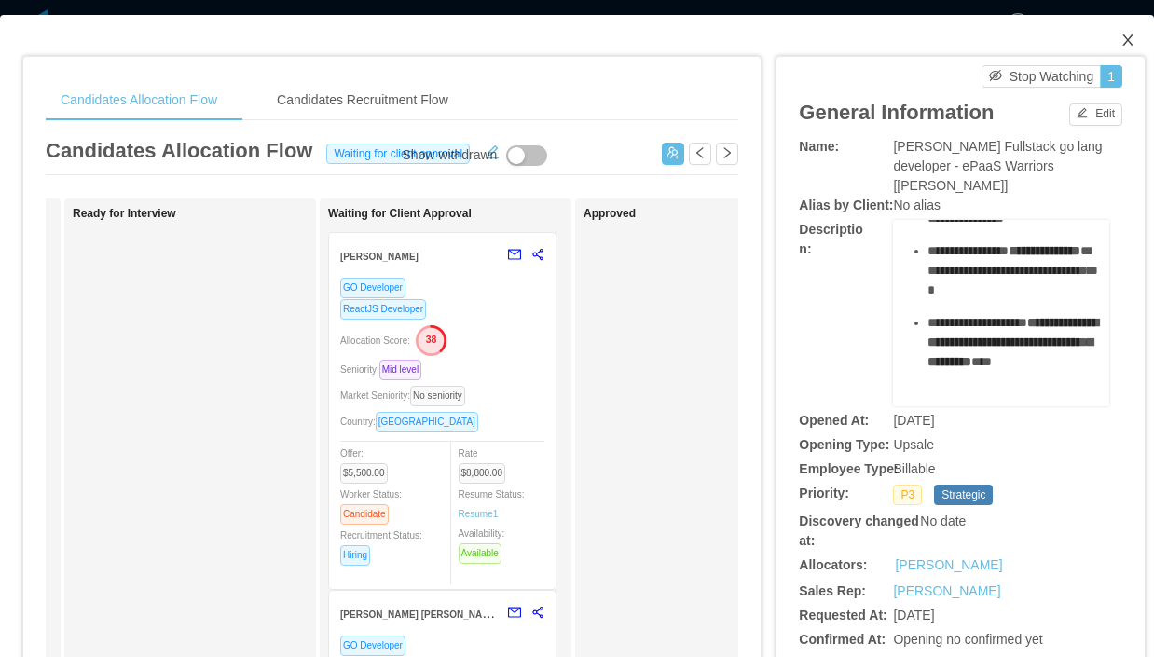
click at [1128, 43] on icon "icon: close" at bounding box center [1128, 40] width 15 height 15
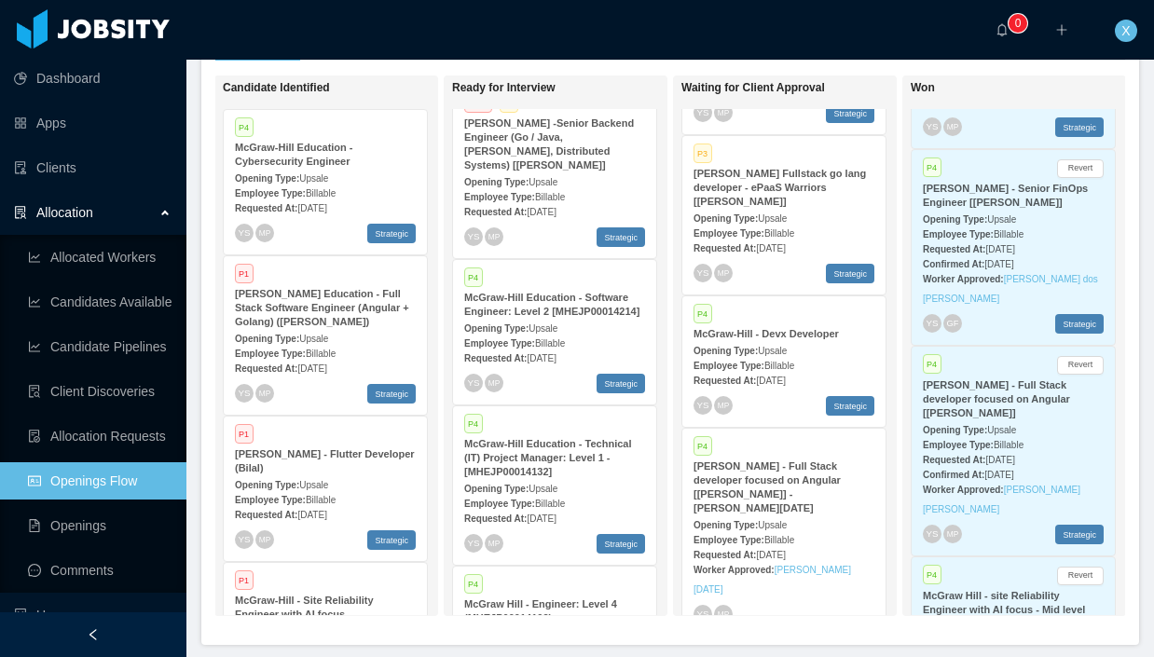
scroll to position [455, 0]
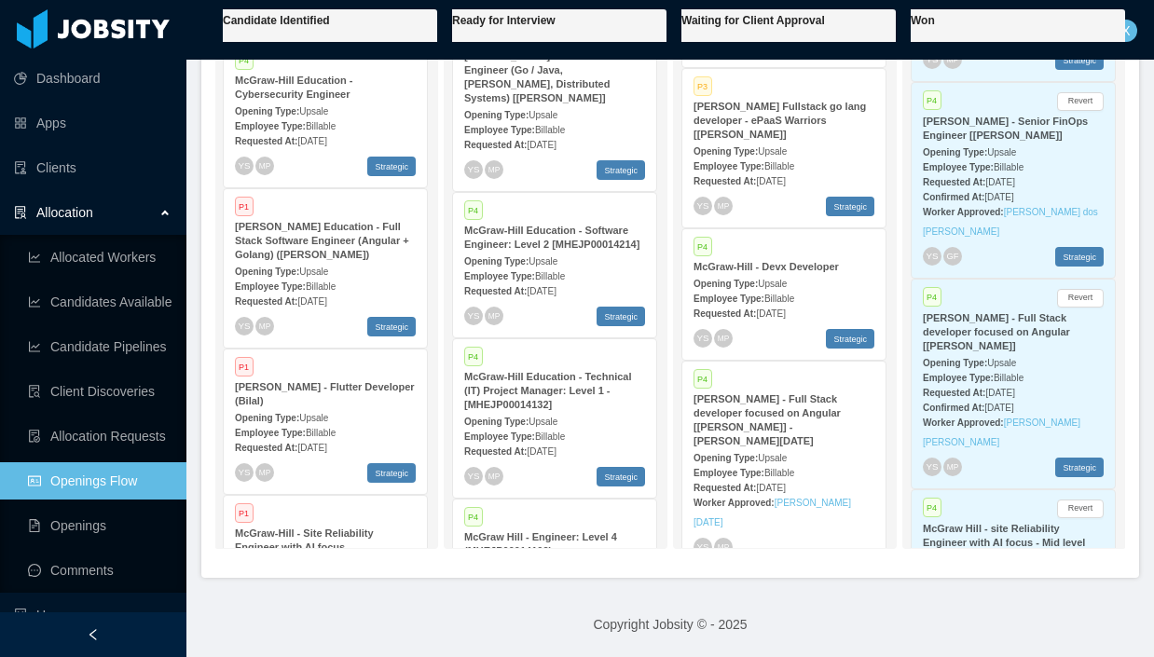
click at [821, 272] on strong "McGraw-Hill - Devx Developer" at bounding box center [766, 266] width 145 height 11
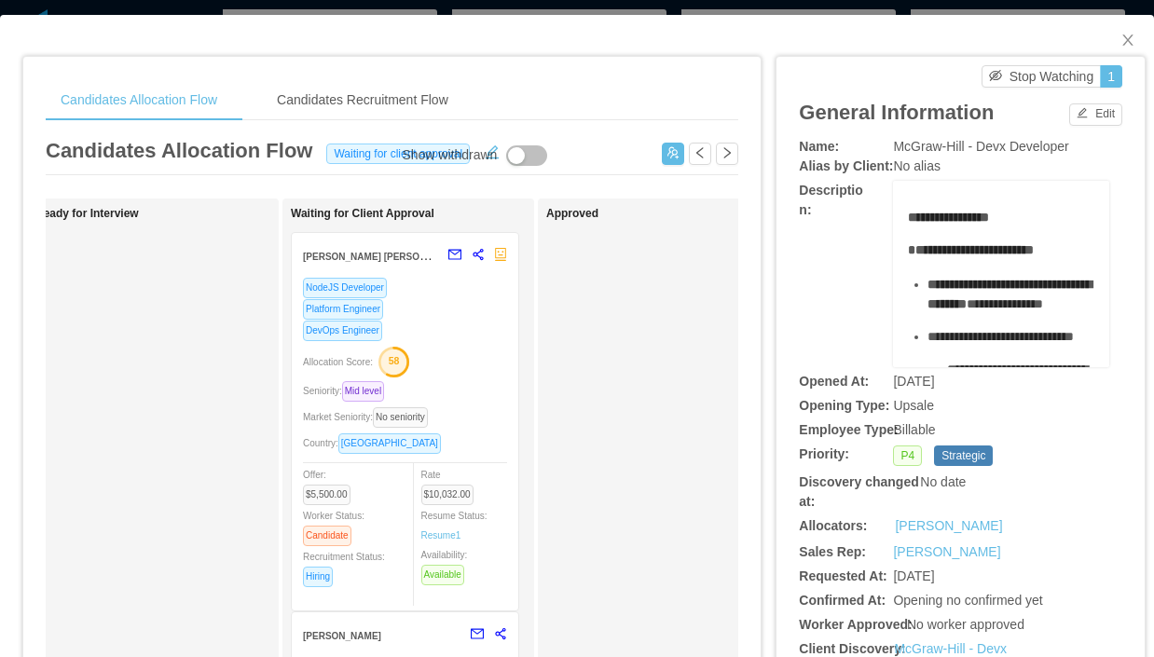
scroll to position [0, 370]
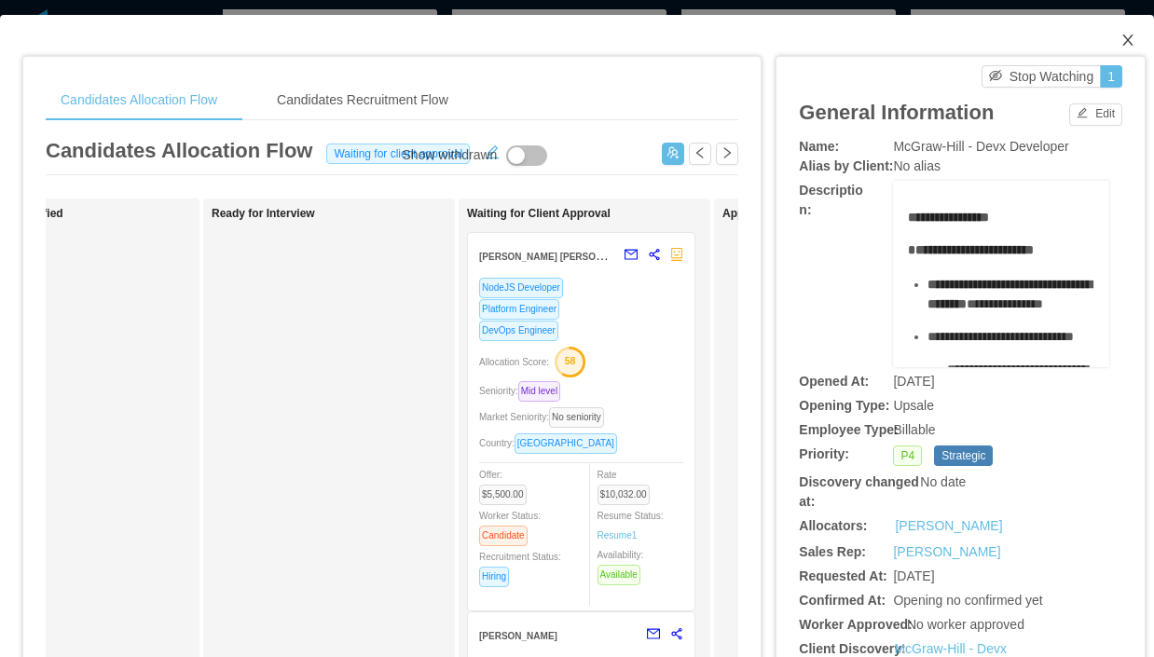
click at [1130, 42] on icon "icon: close" at bounding box center [1128, 40] width 15 height 15
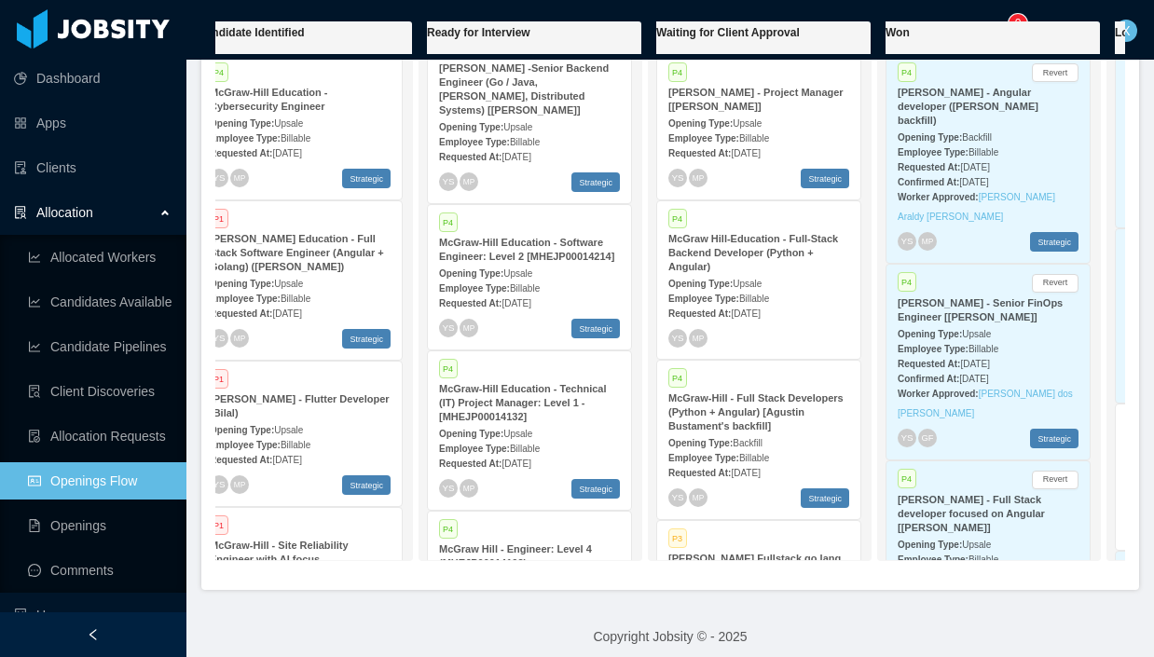
scroll to position [0, 519]
